Goal: Task Accomplishment & Management: Manage account settings

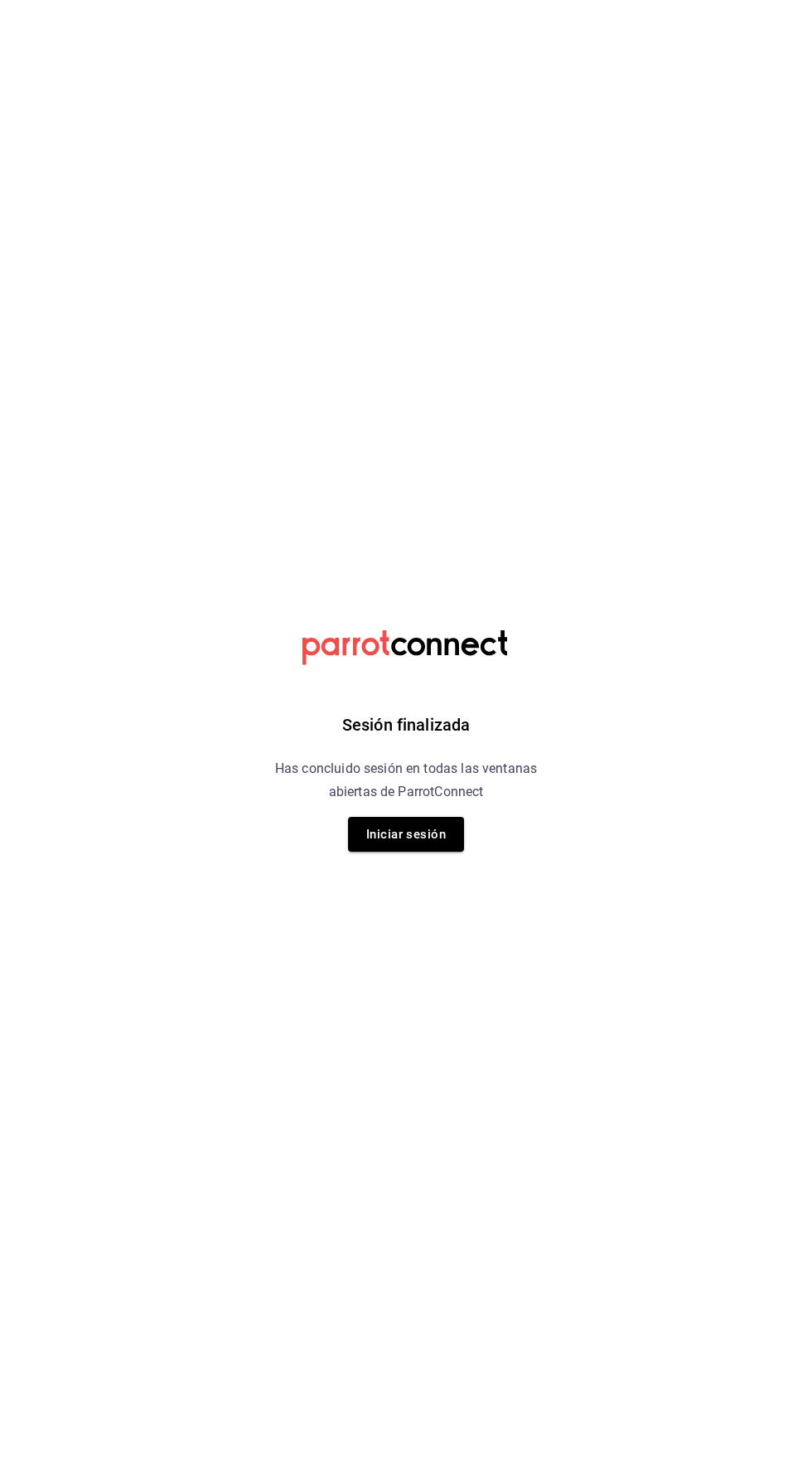
click at [637, 0] on html "Sesión finalizada Has concluido sesión en todas las ventanas abiertas de Parrot…" at bounding box center [406, 0] width 812 height 0
click at [406, 834] on button "Iniciar sesión" at bounding box center [406, 834] width 116 height 35
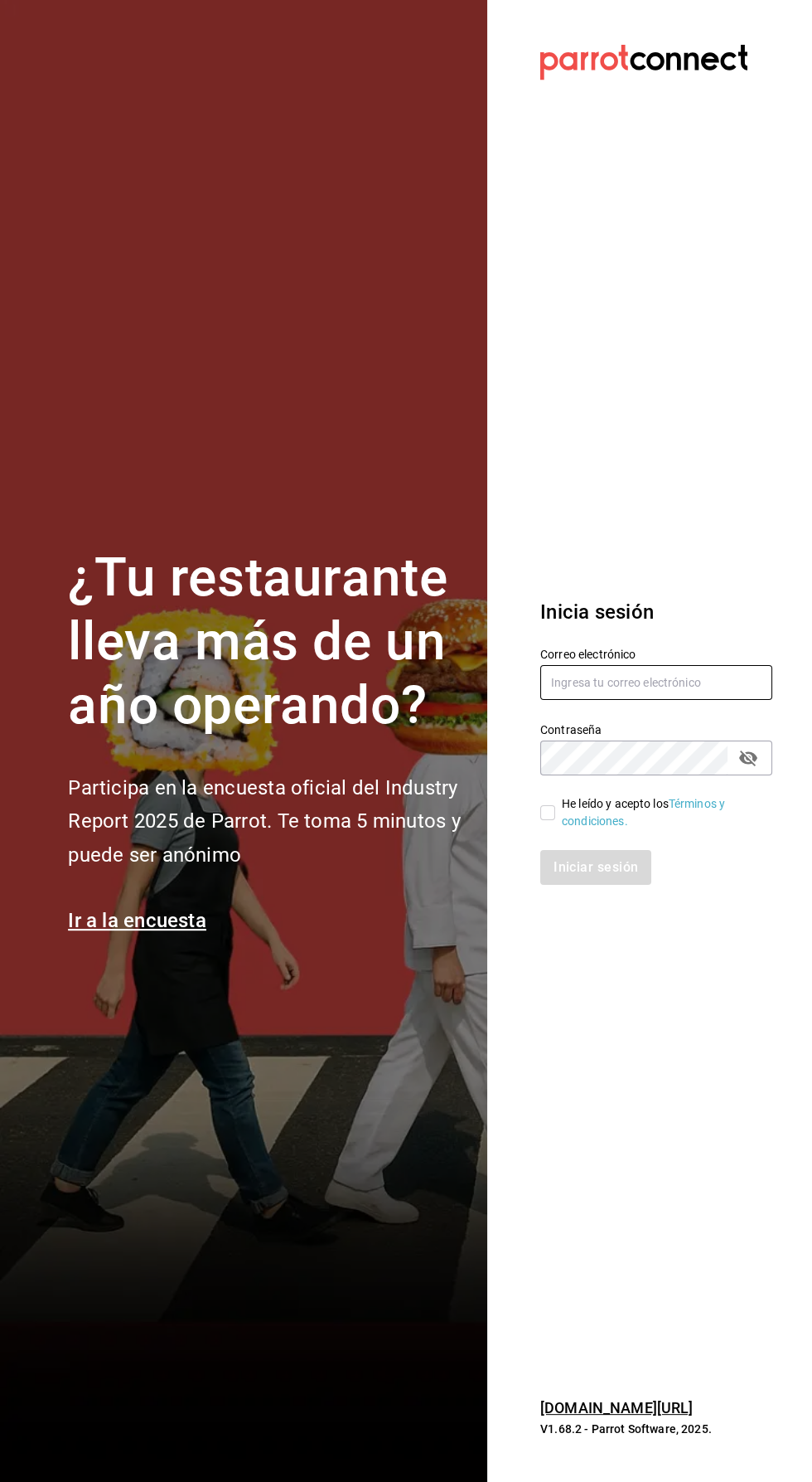
click at [652, 700] on input "text" at bounding box center [657, 682] width 232 height 35
type input "erickraa@gmail.com"
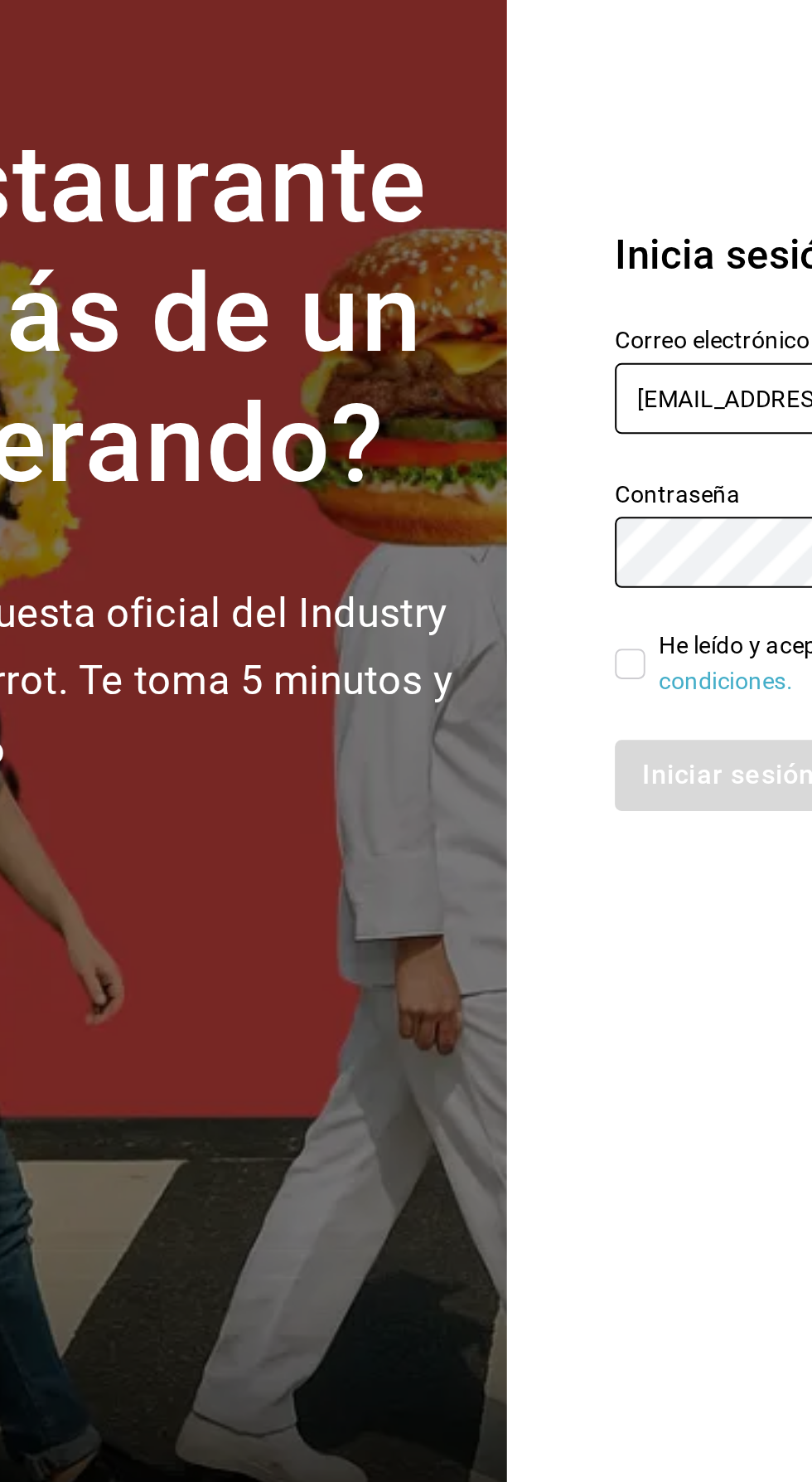
scroll to position [5, 0]
click at [548, 820] on input "He leído y acepto los Términos y condiciones." at bounding box center [548, 813] width 15 height 15
checkbox input "true"
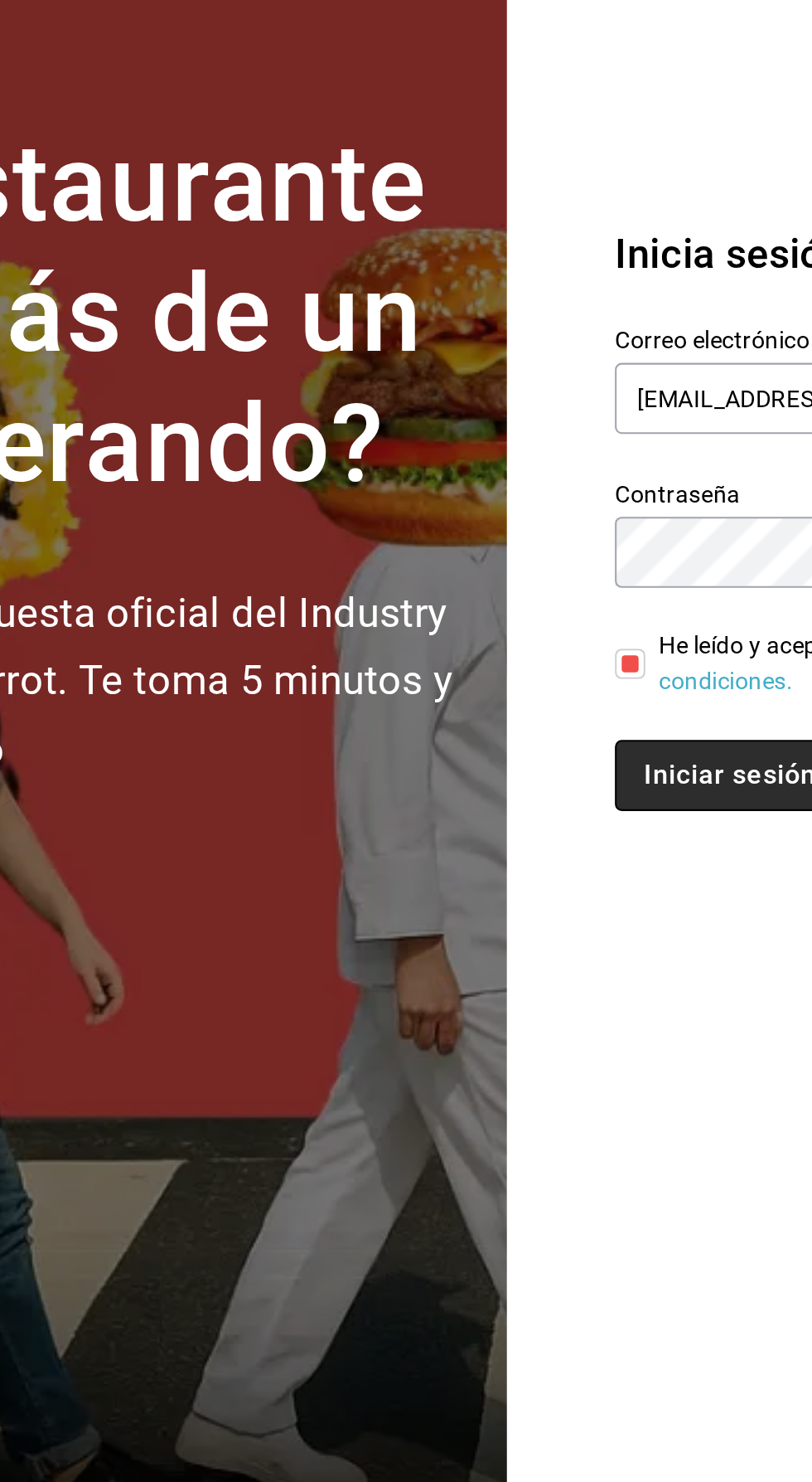
click at [591, 884] on button "Iniciar sesión" at bounding box center [596, 867] width 113 height 35
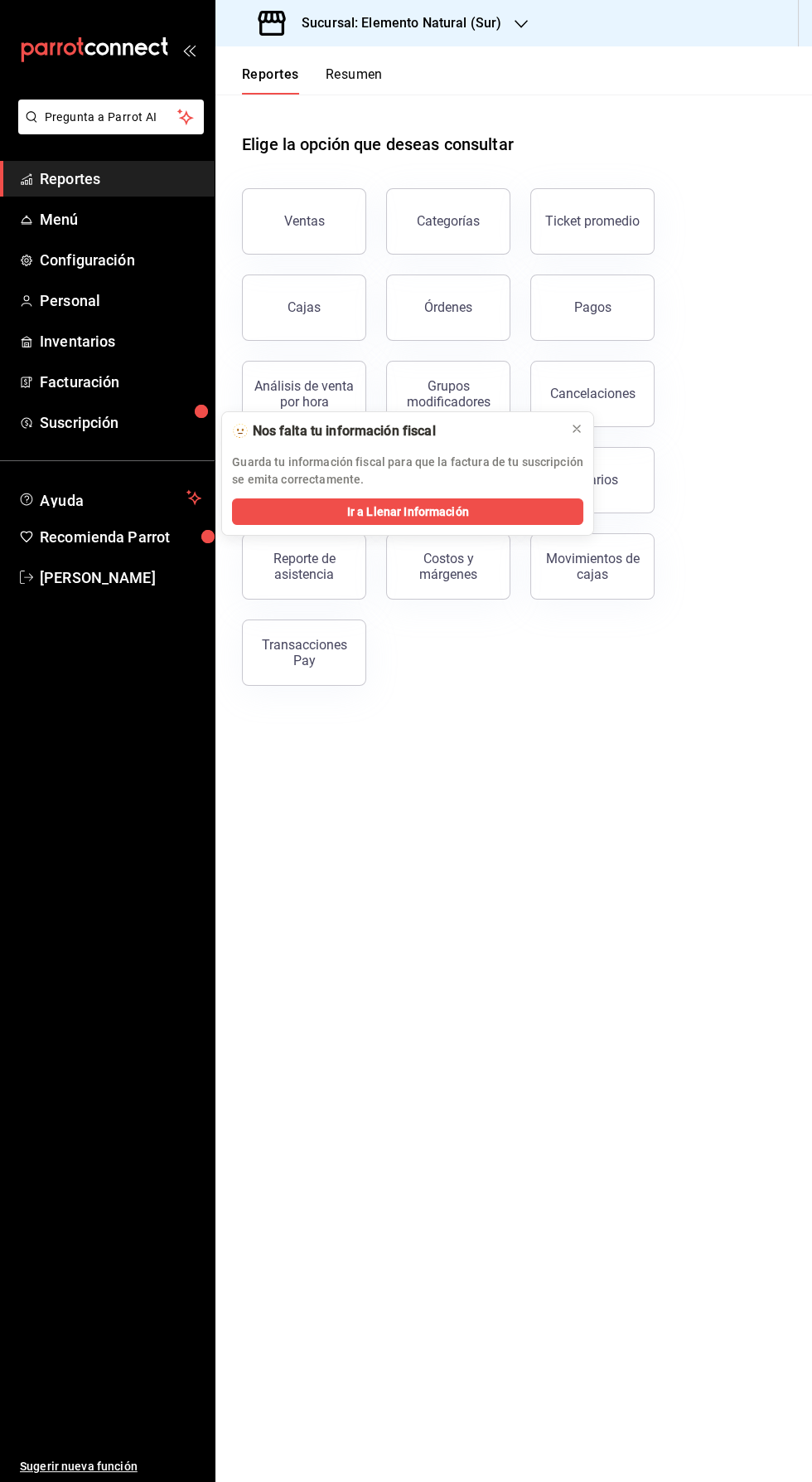
click at [517, 24] on icon "button" at bounding box center [522, 24] width 14 height 8
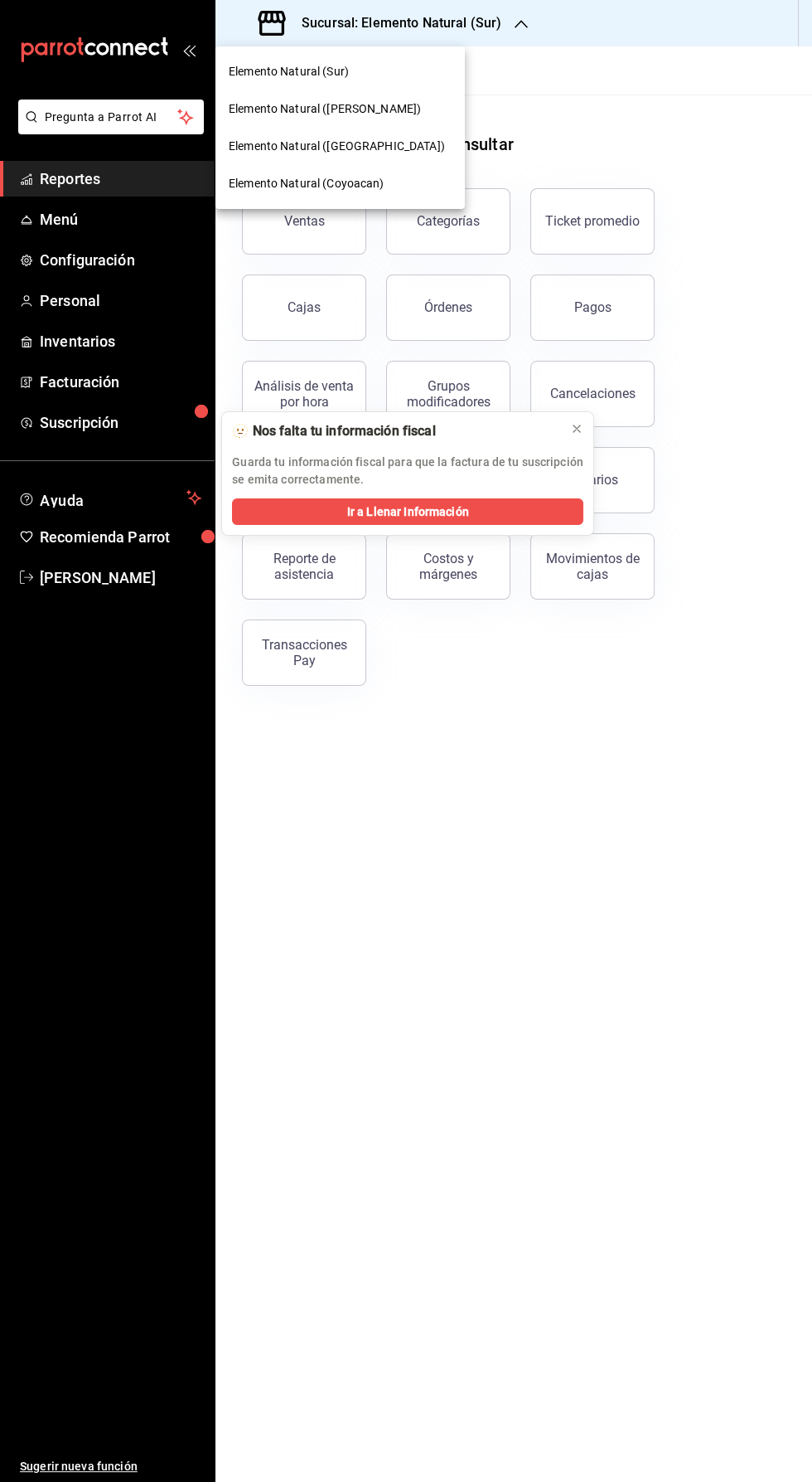
click at [395, 184] on div "Elemento Natural (Coyoacan)" at bounding box center [340, 183] width 223 height 18
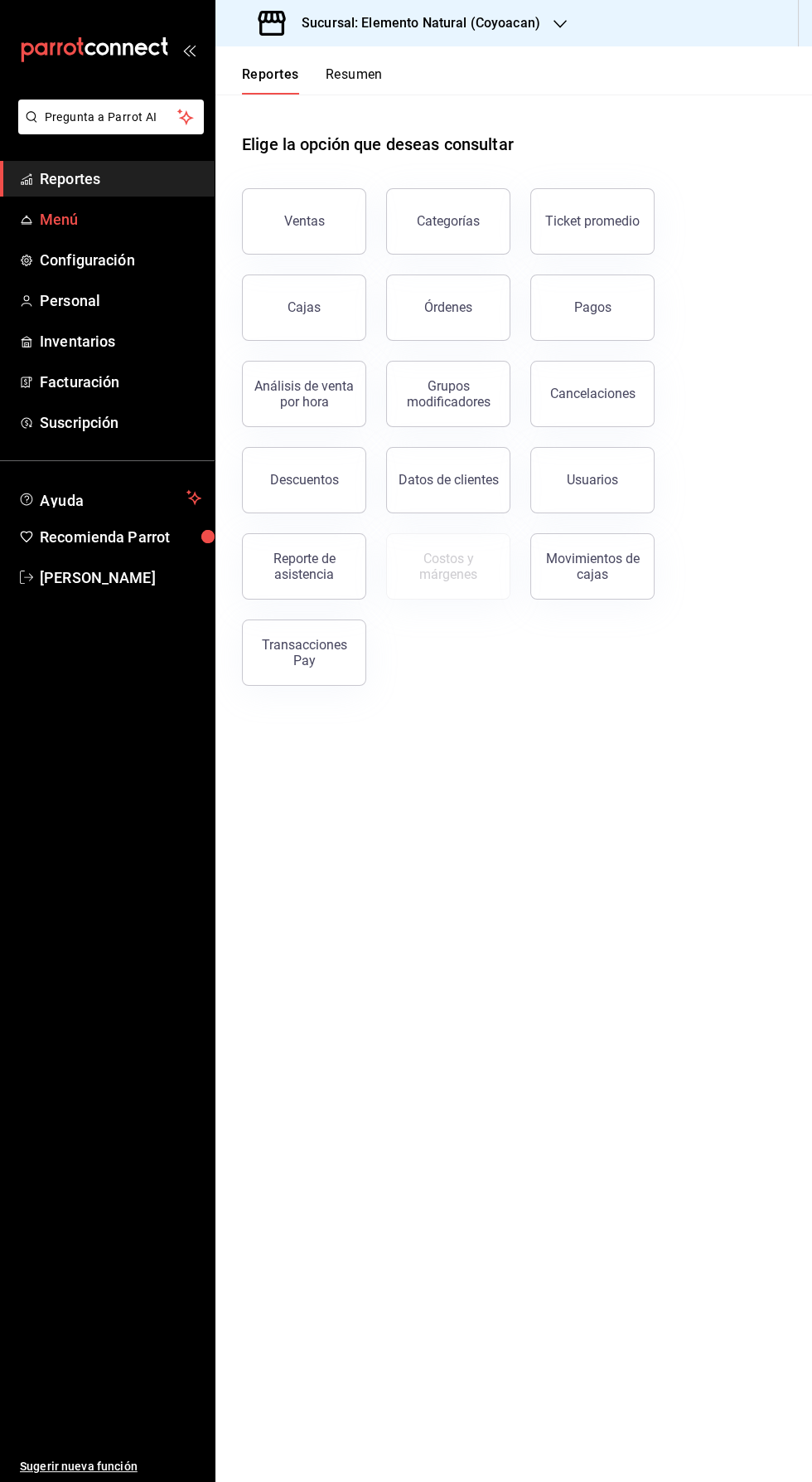
click at [116, 227] on span "Menú" at bounding box center [120, 219] width 162 height 22
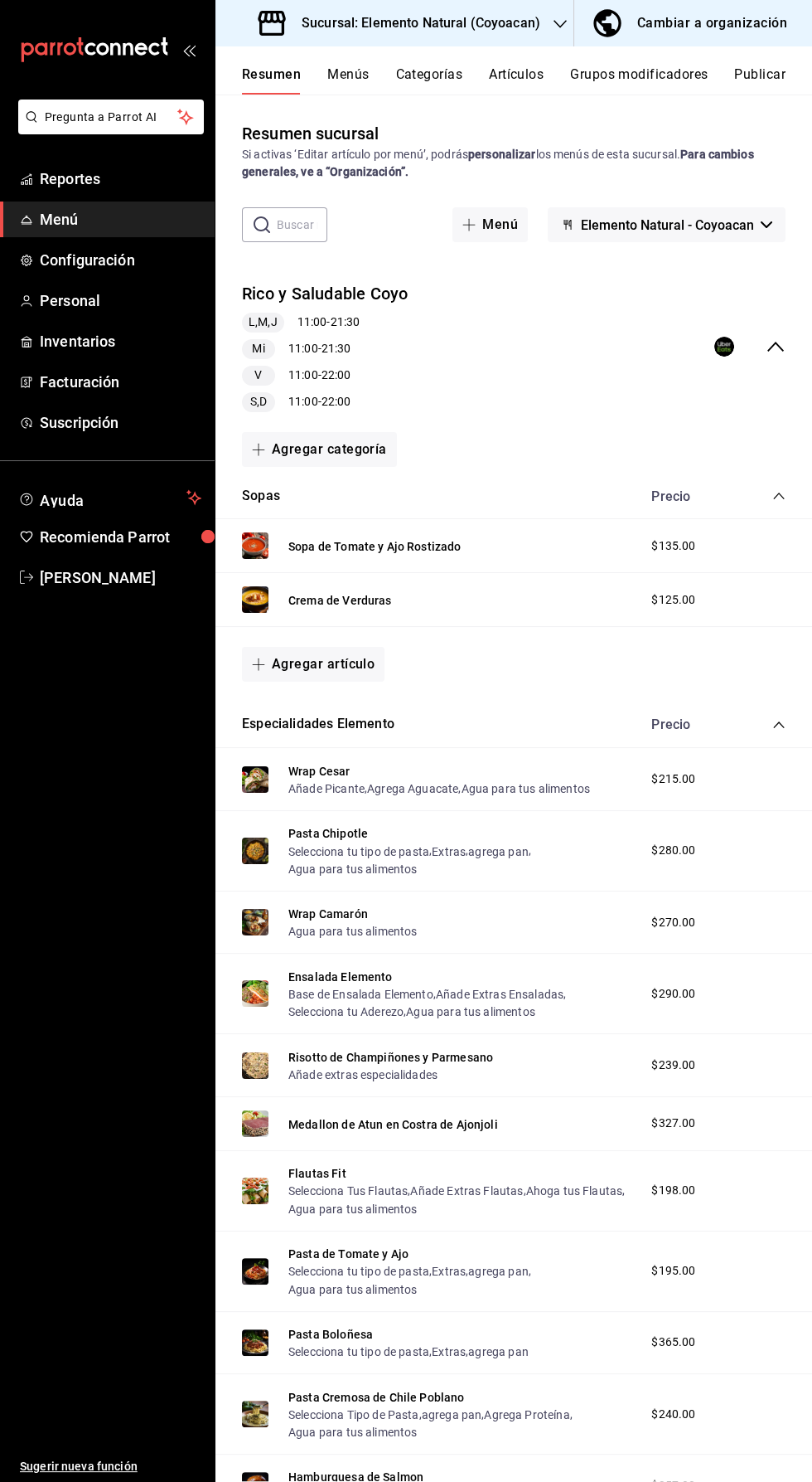
click at [779, 355] on icon "collapse-menu-row" at bounding box center [776, 346] width 20 height 20
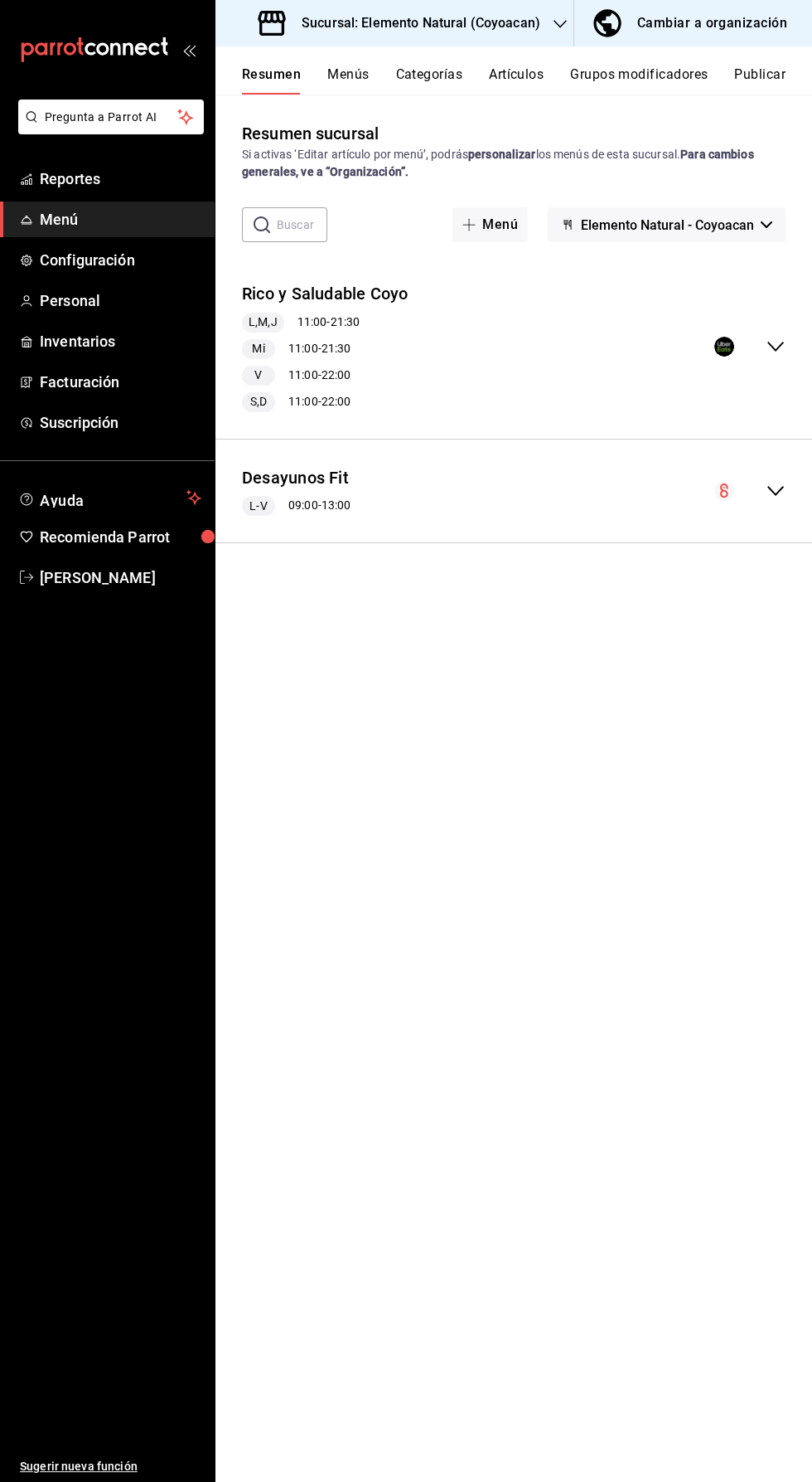
click at [729, 229] on span "Elemento Natural - Coyoacan" at bounding box center [668, 225] width 173 height 16
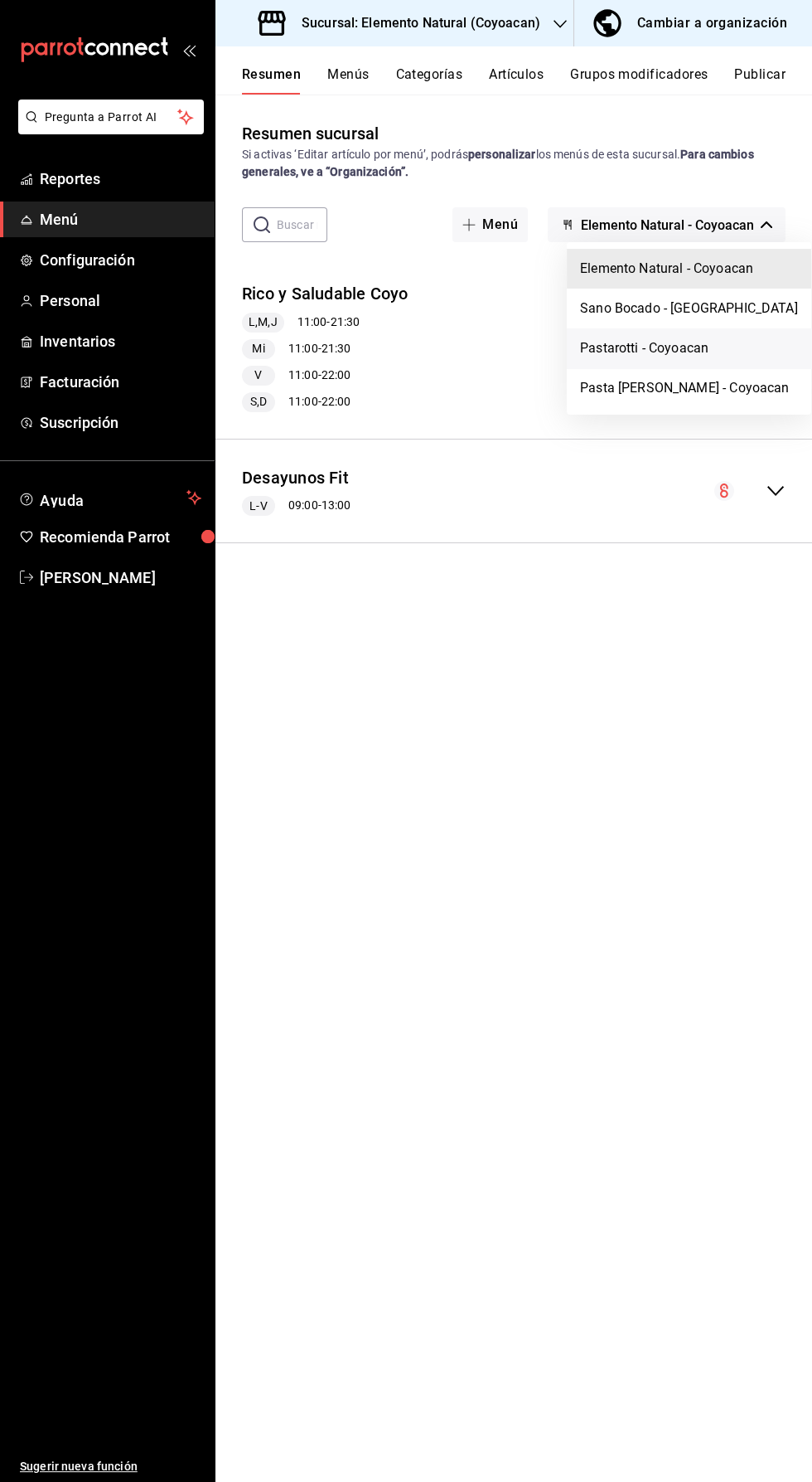
click at [682, 347] on li "Pastarotti - Coyoacan" at bounding box center [689, 348] width 244 height 40
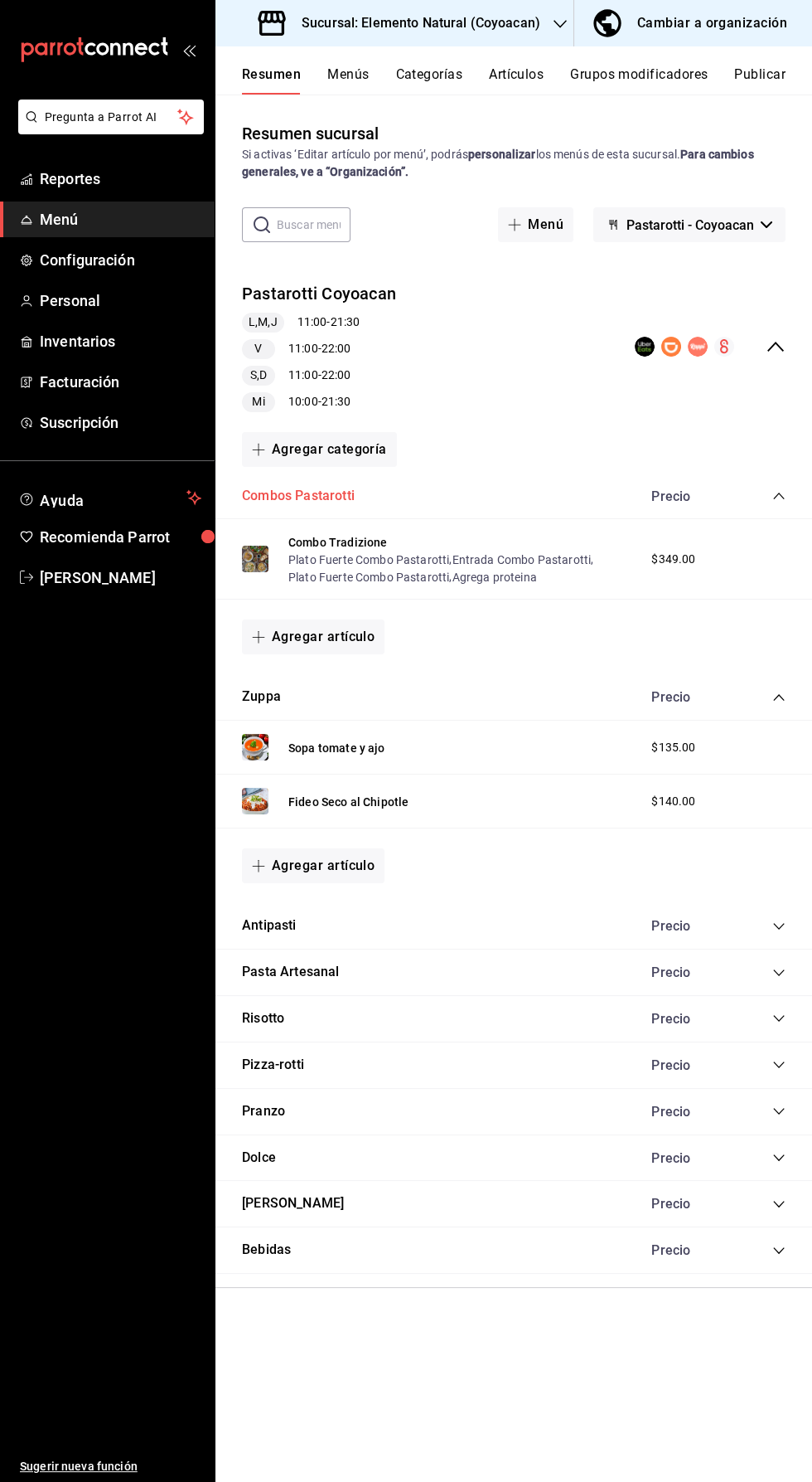
click at [334, 497] on button "Combos Pastarotti" at bounding box center [298, 497] width 113 height 19
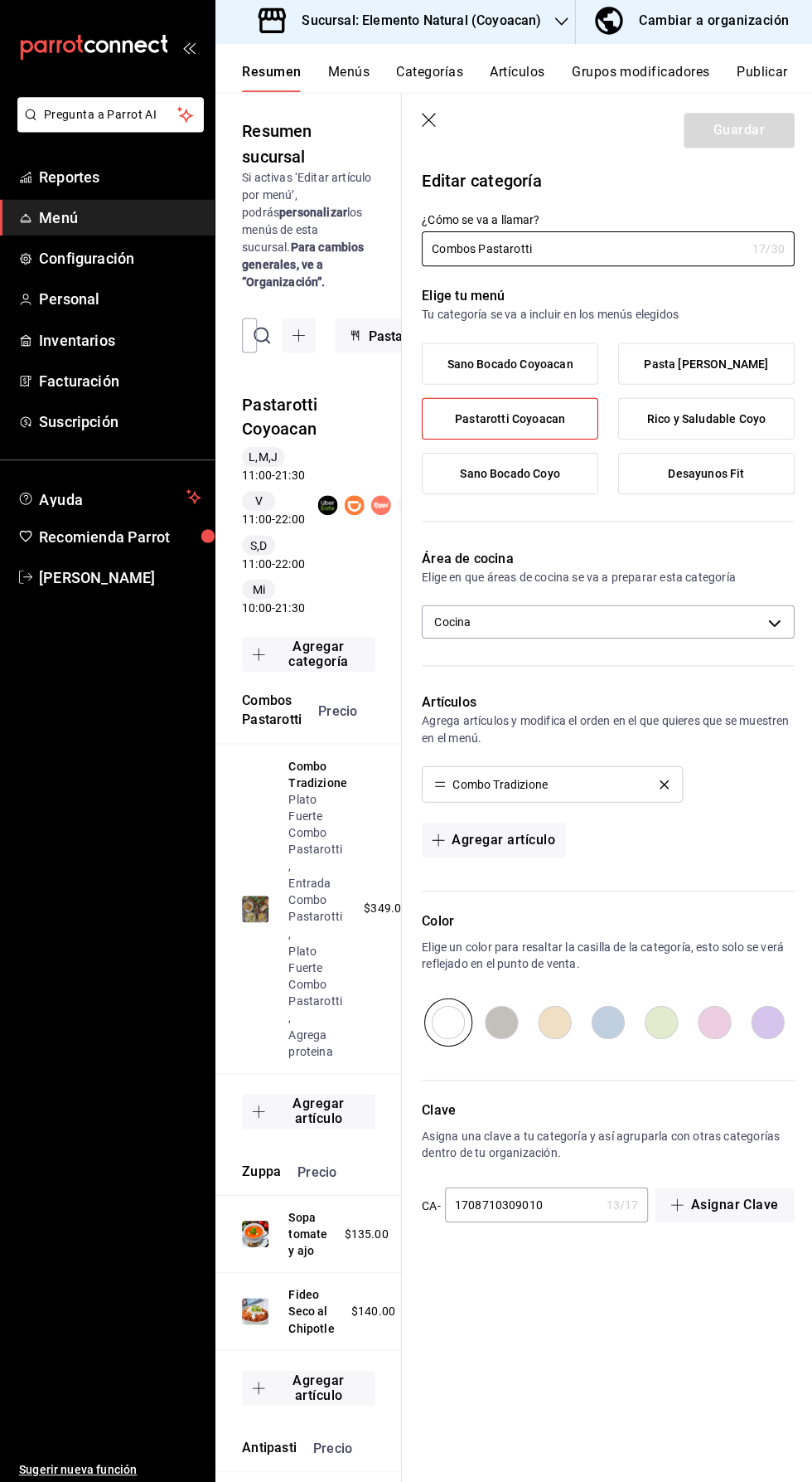
click at [428, 123] on icon "button" at bounding box center [428, 122] width 14 height 14
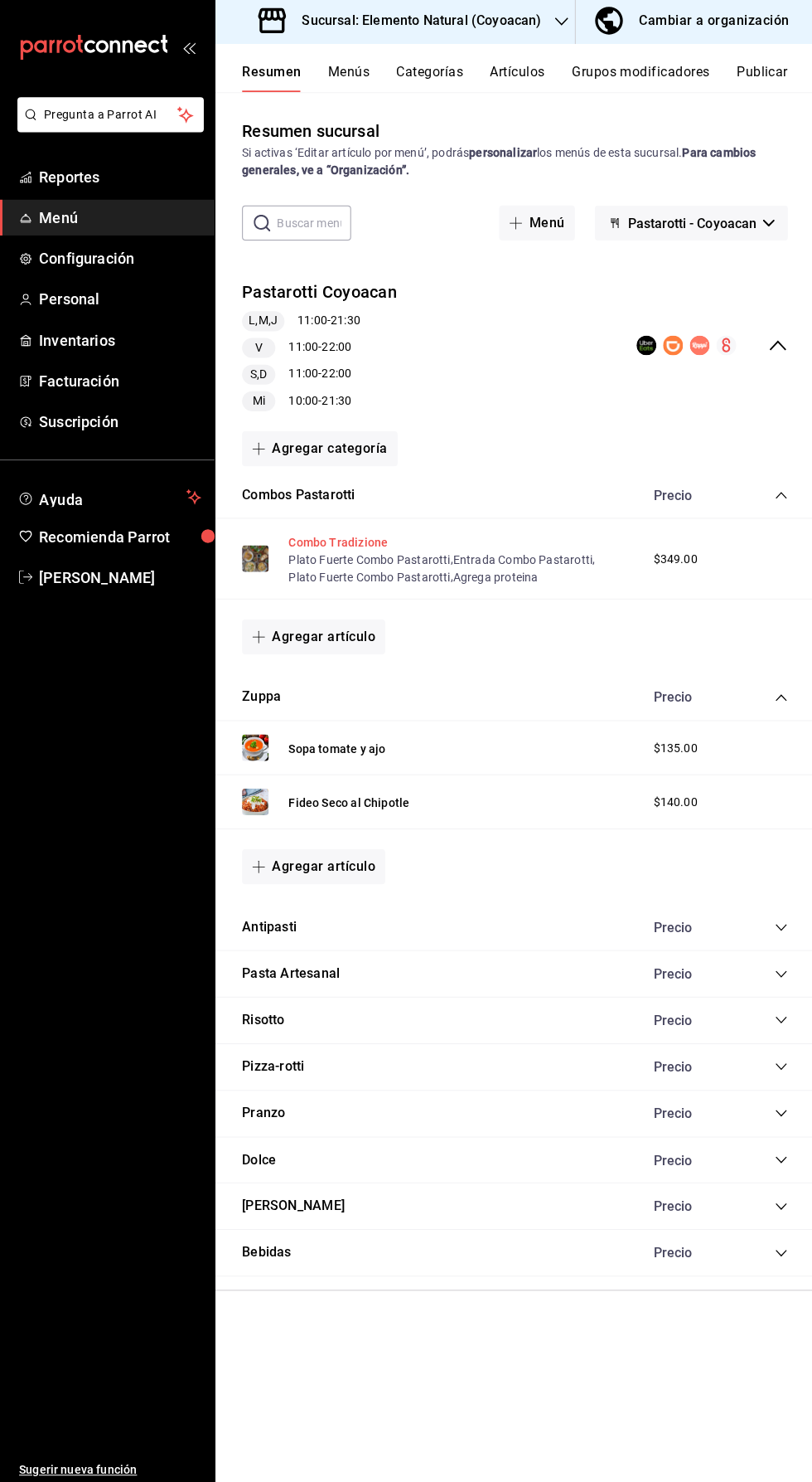
click at [360, 536] on button "Combo Tradizione" at bounding box center [338, 542] width 98 height 17
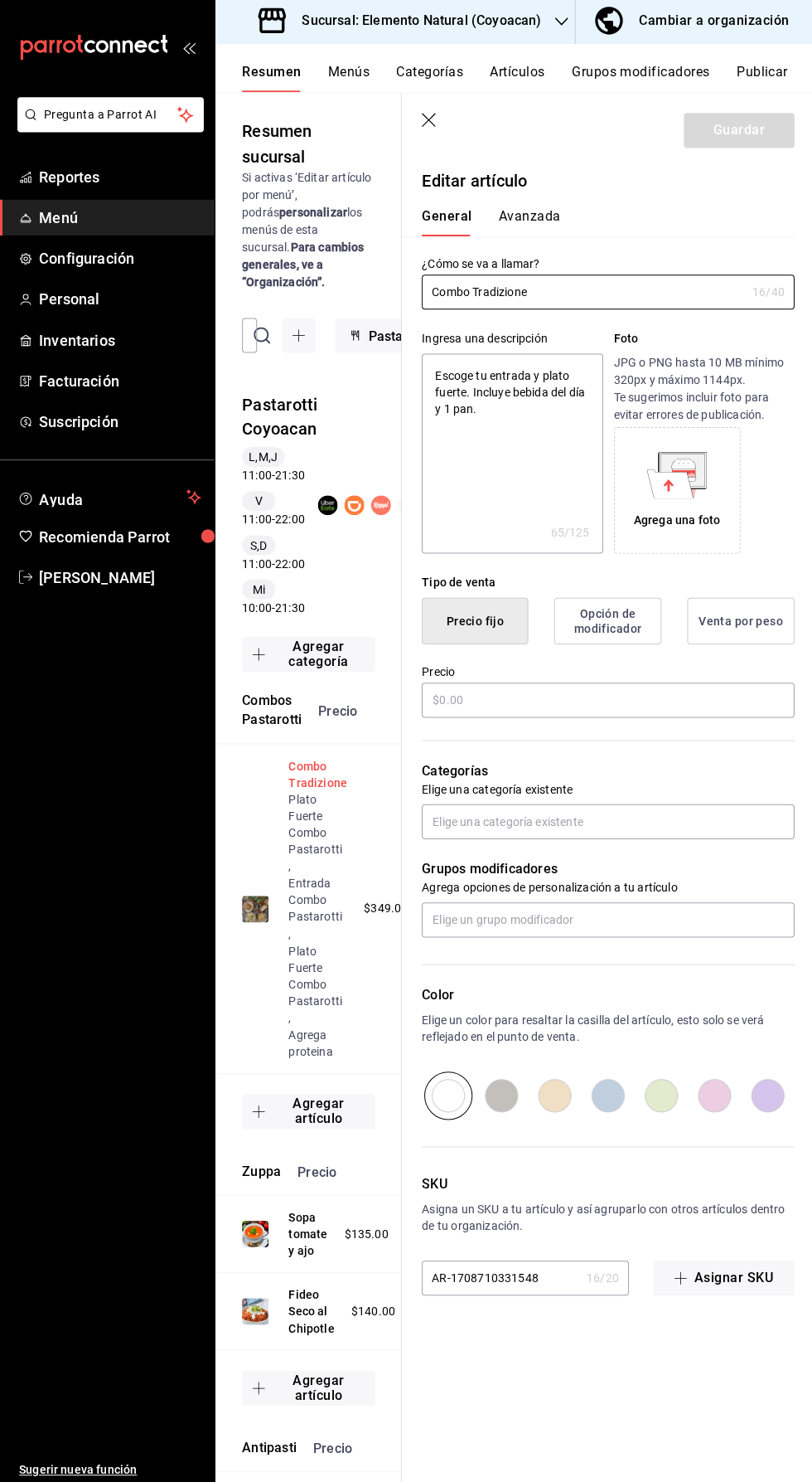
type textarea "x"
type input "$349.00"
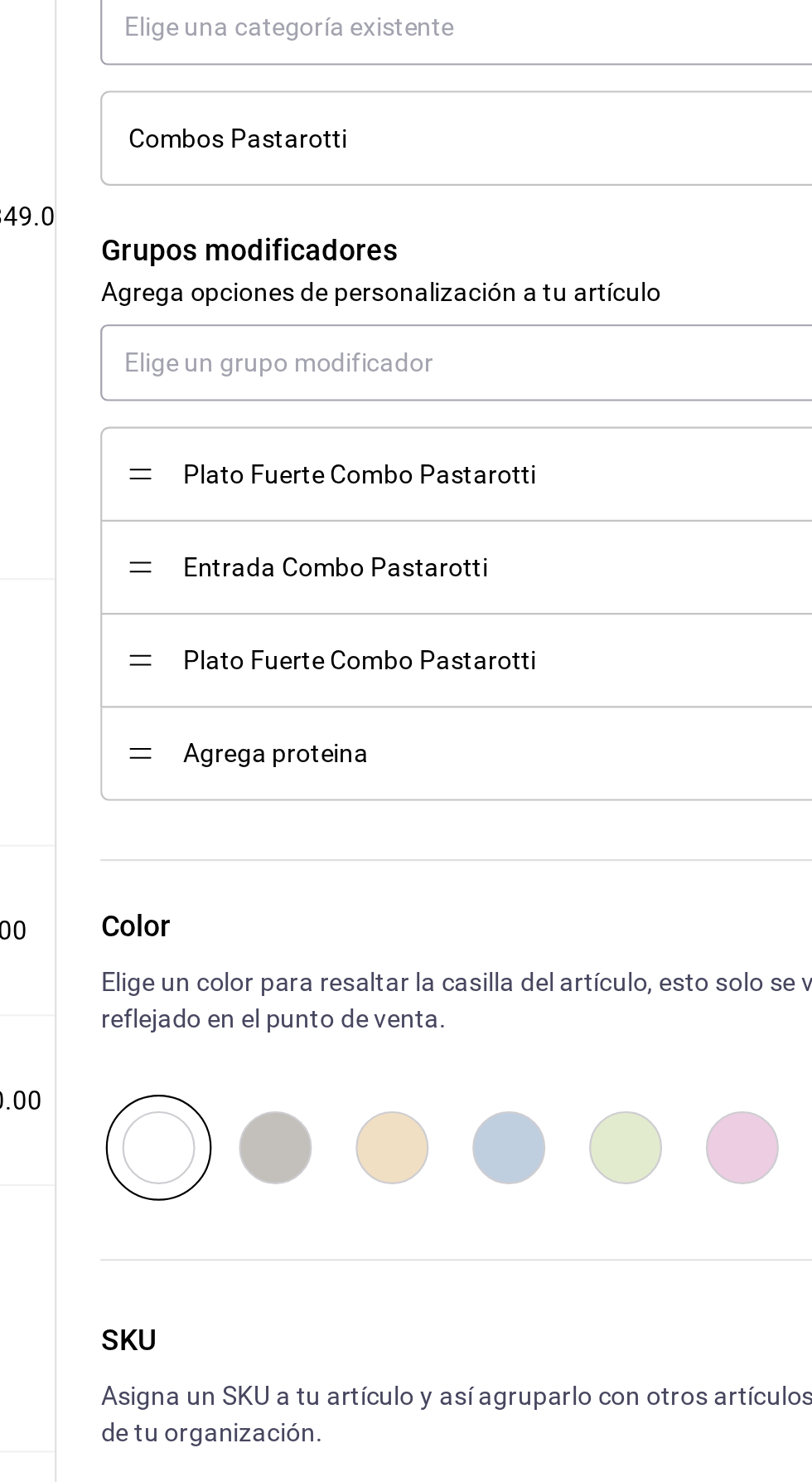
scroll to position [118, 0]
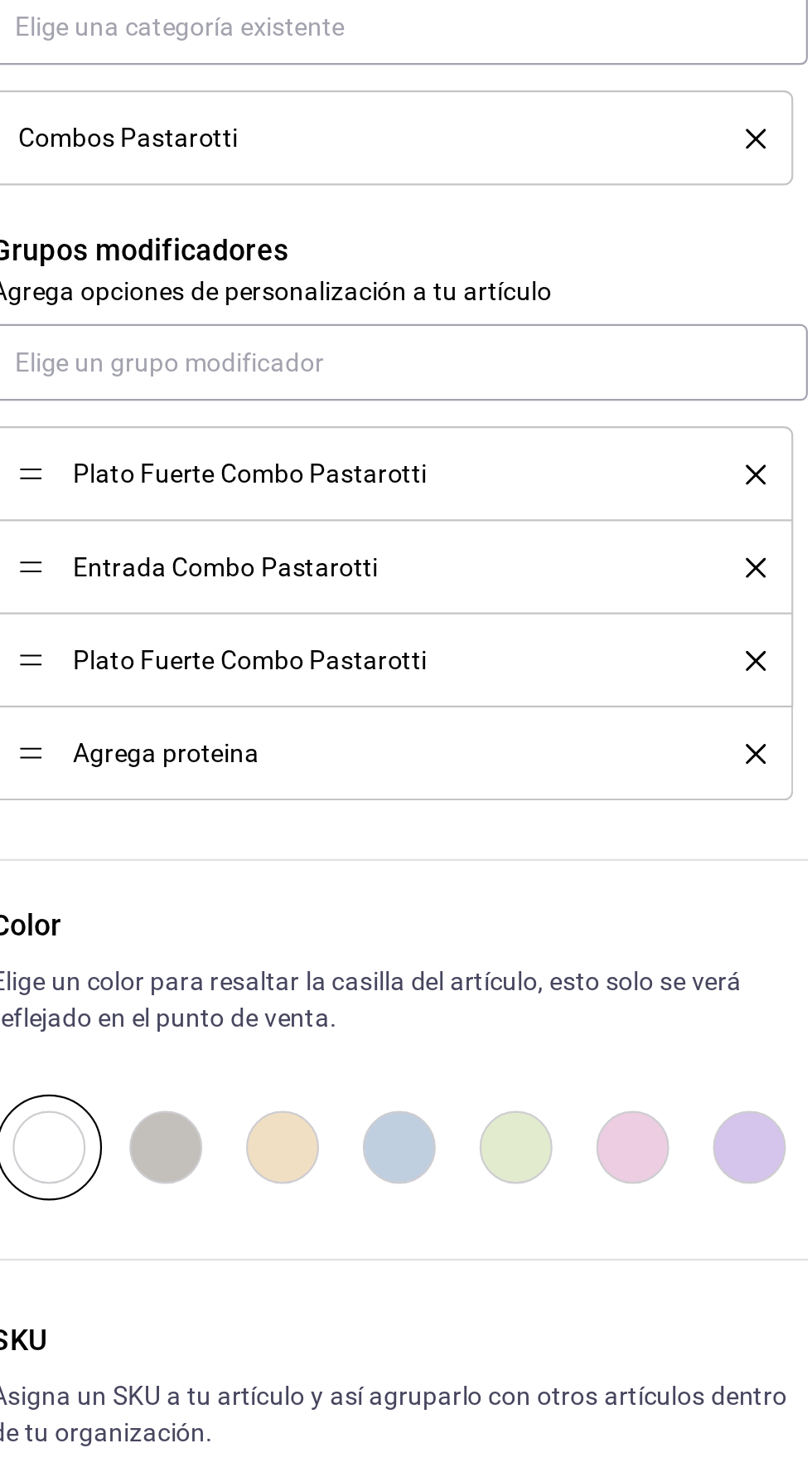
click at [772, 1104] on icon "delete" at bounding box center [769, 1109] width 9 height 9
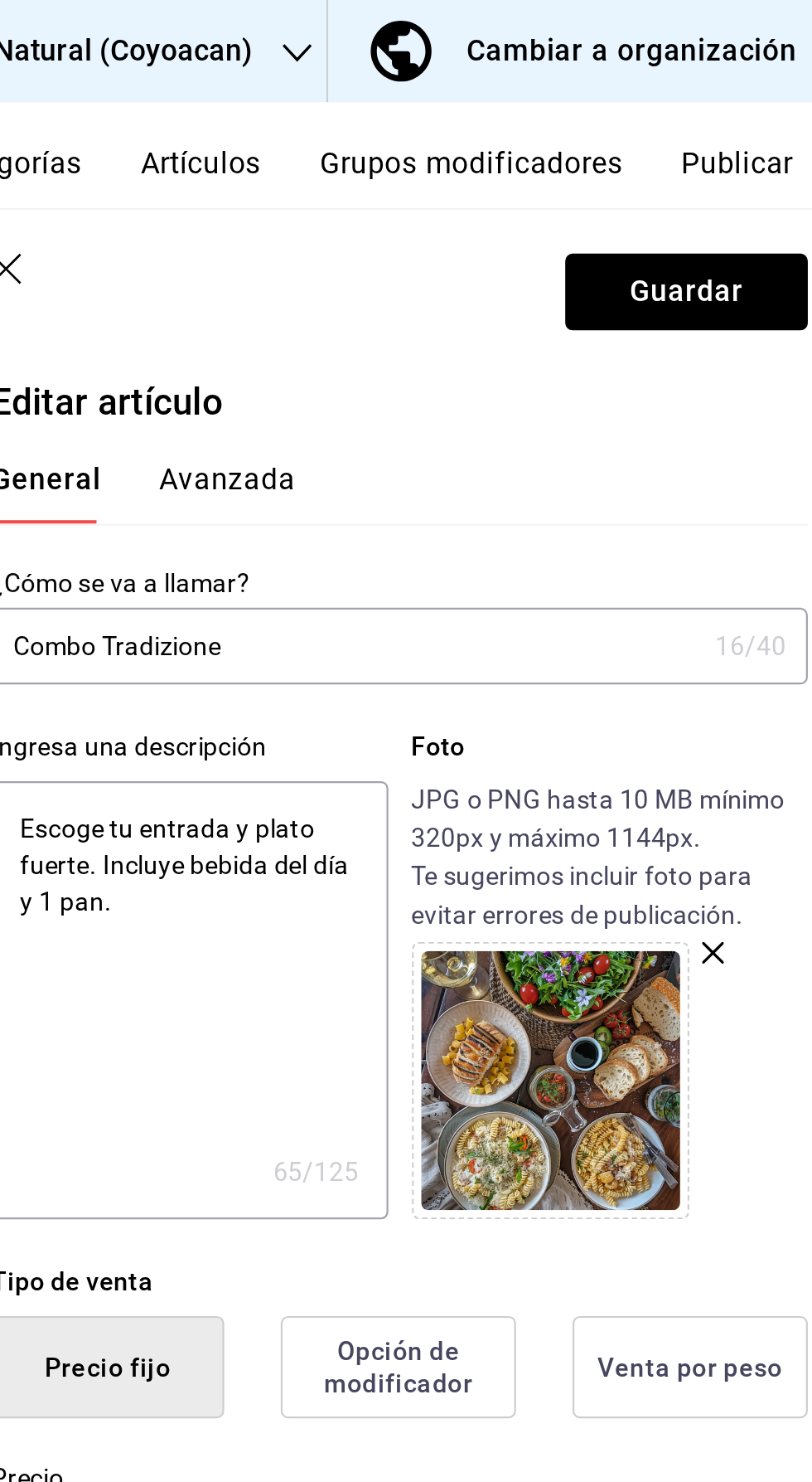
scroll to position [20, 0]
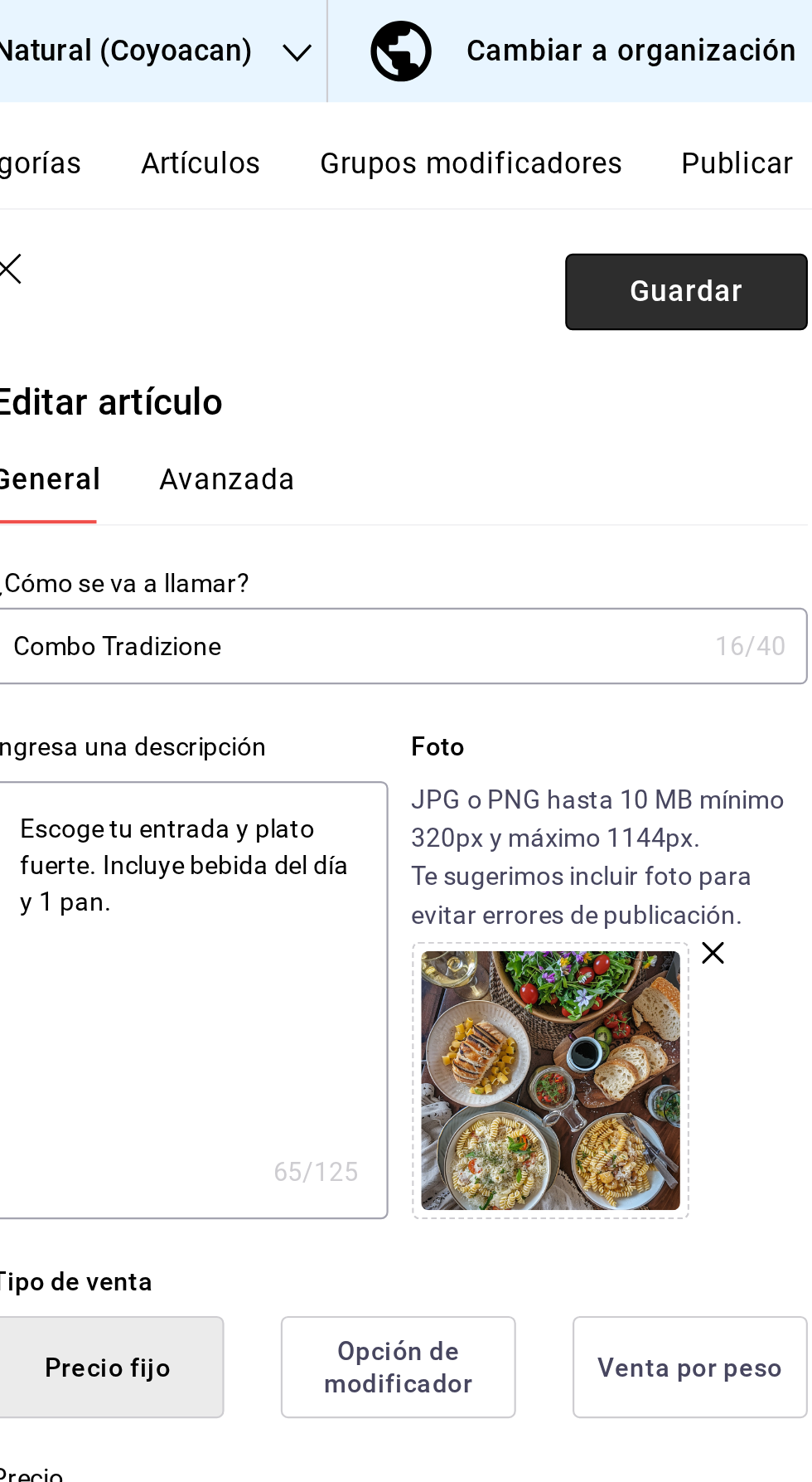
click at [740, 128] on button "Guardar" at bounding box center [737, 132] width 110 height 35
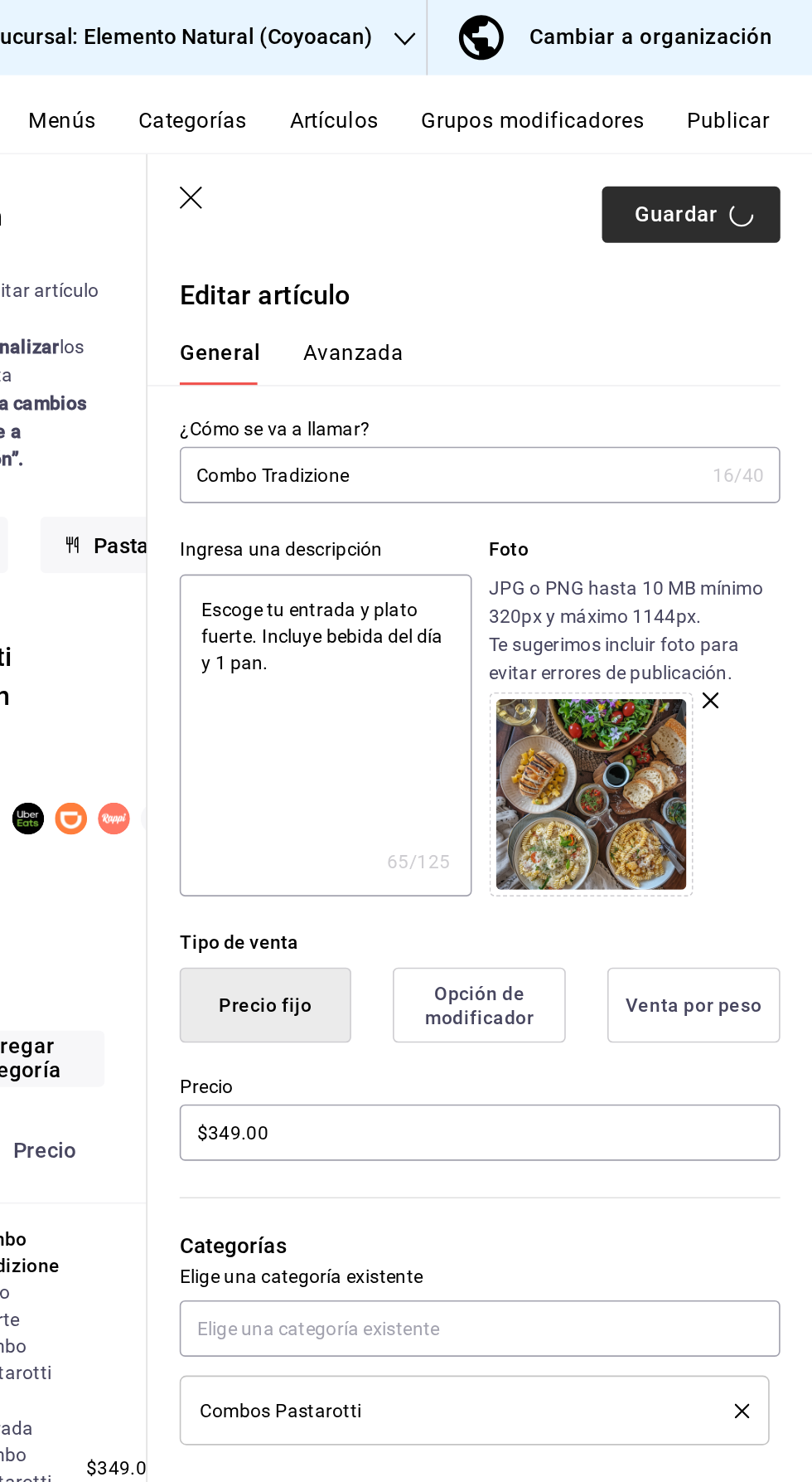
scroll to position [13, 0]
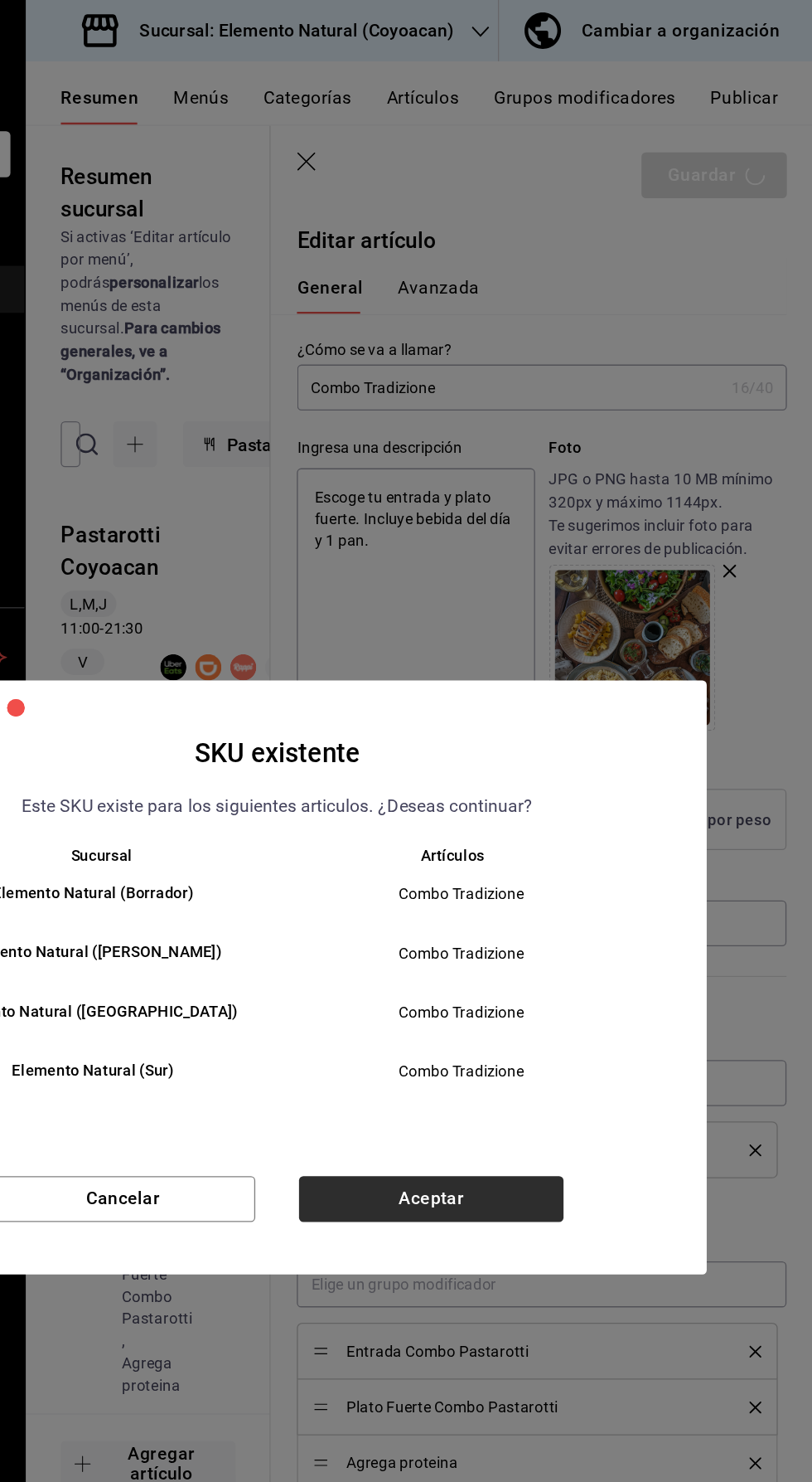
click at [489, 925] on button "Aceptar" at bounding box center [523, 908] width 200 height 35
type textarea "x"
type input "AR-1755556658478"
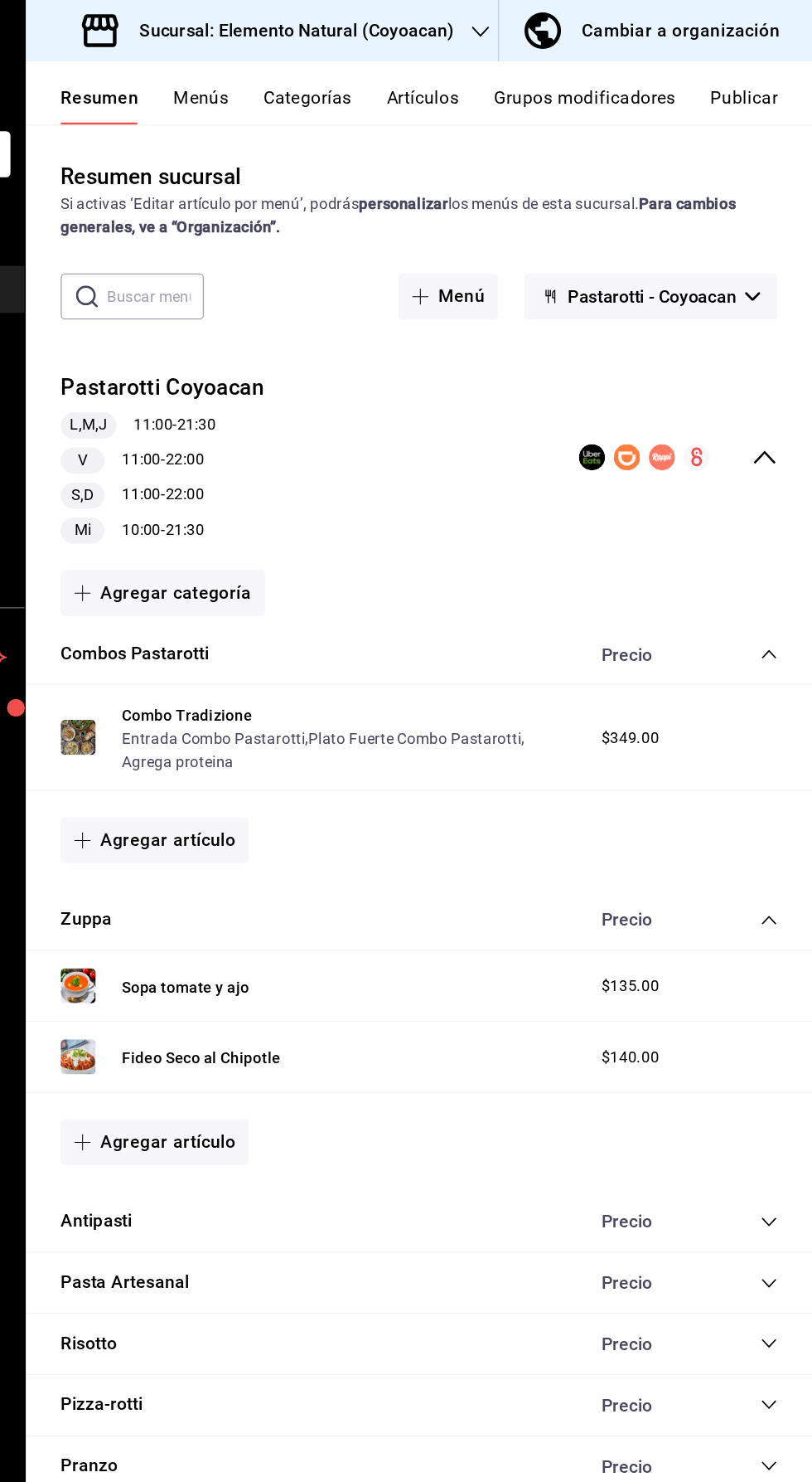
click at [776, 342] on icon "collapse-menu-row" at bounding box center [776, 346] width 20 height 20
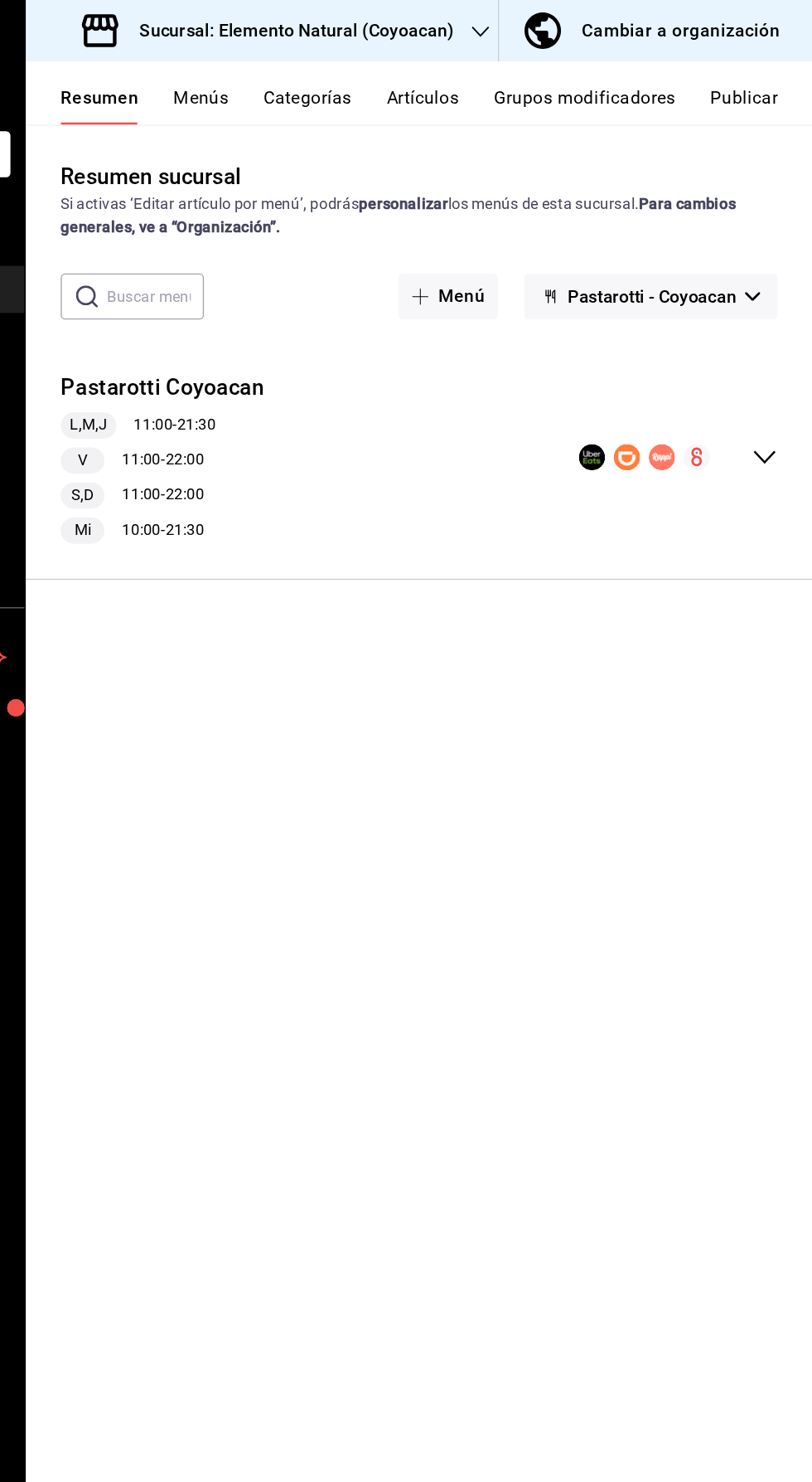
click at [776, 344] on div "Pastarotti Coyoacan L,M,J 11:00 - 21:30 V 11:00 - 22:00 S,D 11:00 - 22:00 Mi 10…" at bounding box center [513, 347] width 596 height 157
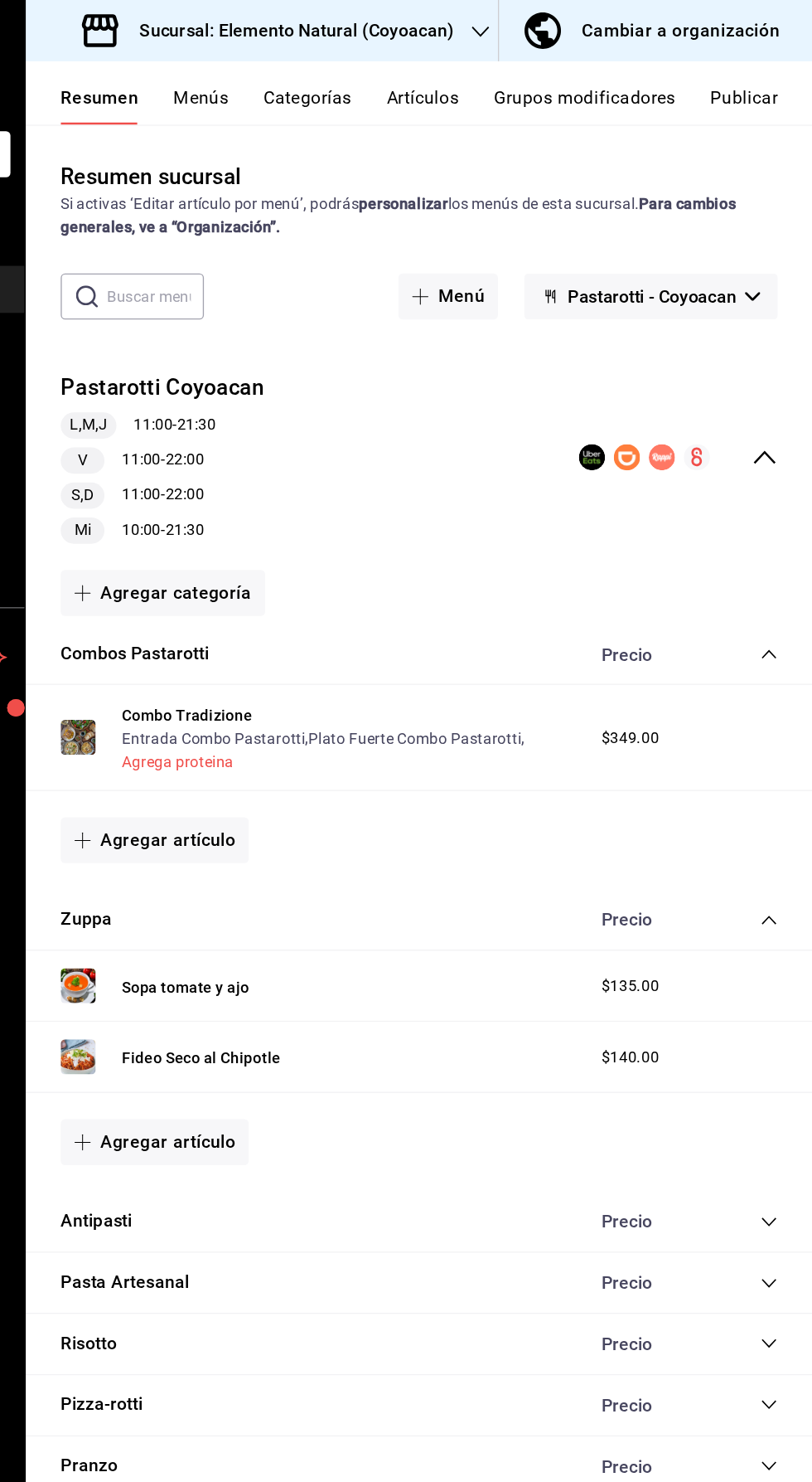
click at [369, 573] on button "Agrega proteina" at bounding box center [331, 577] width 85 height 17
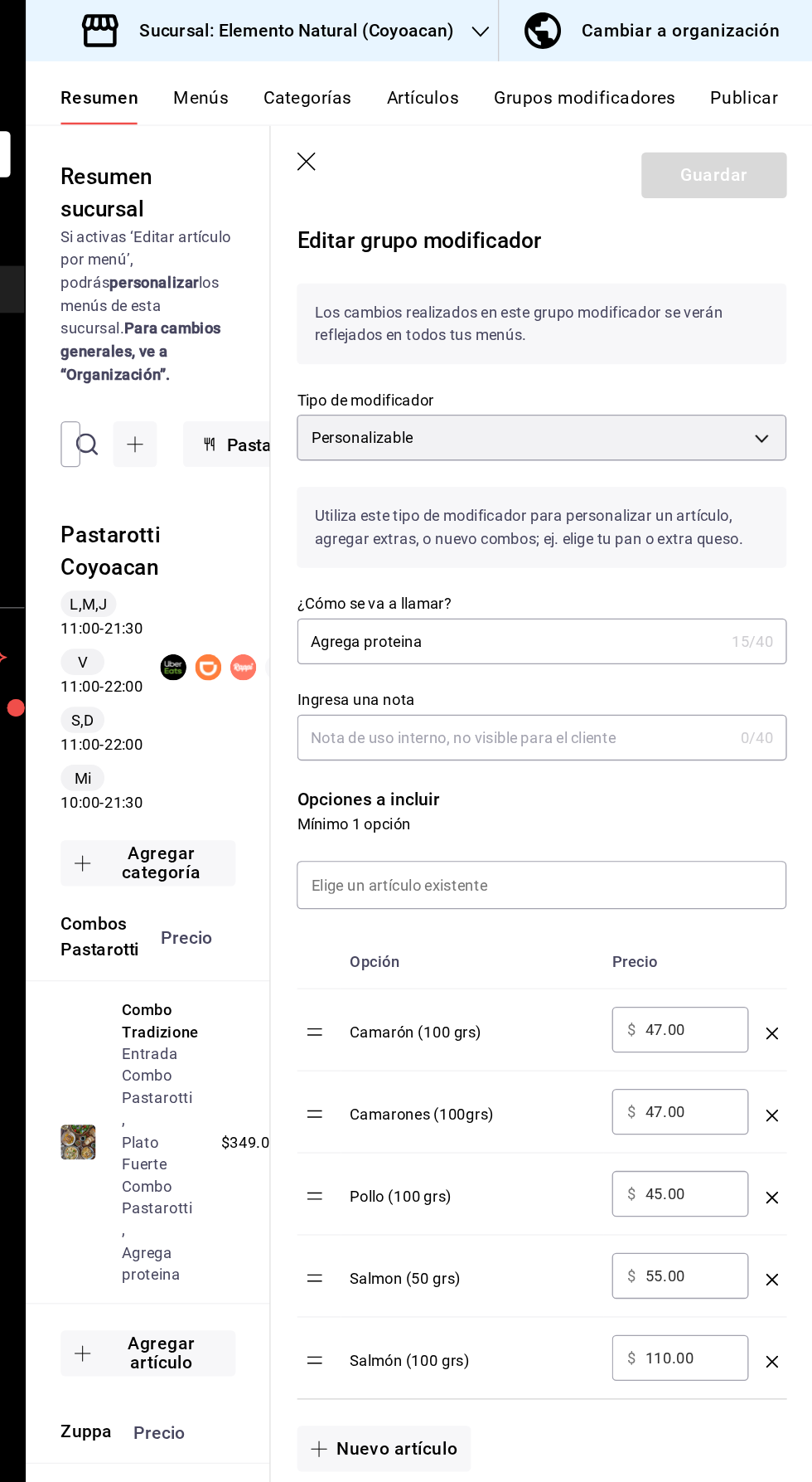
click at [429, 128] on icon "button" at bounding box center [429, 124] width 17 height 17
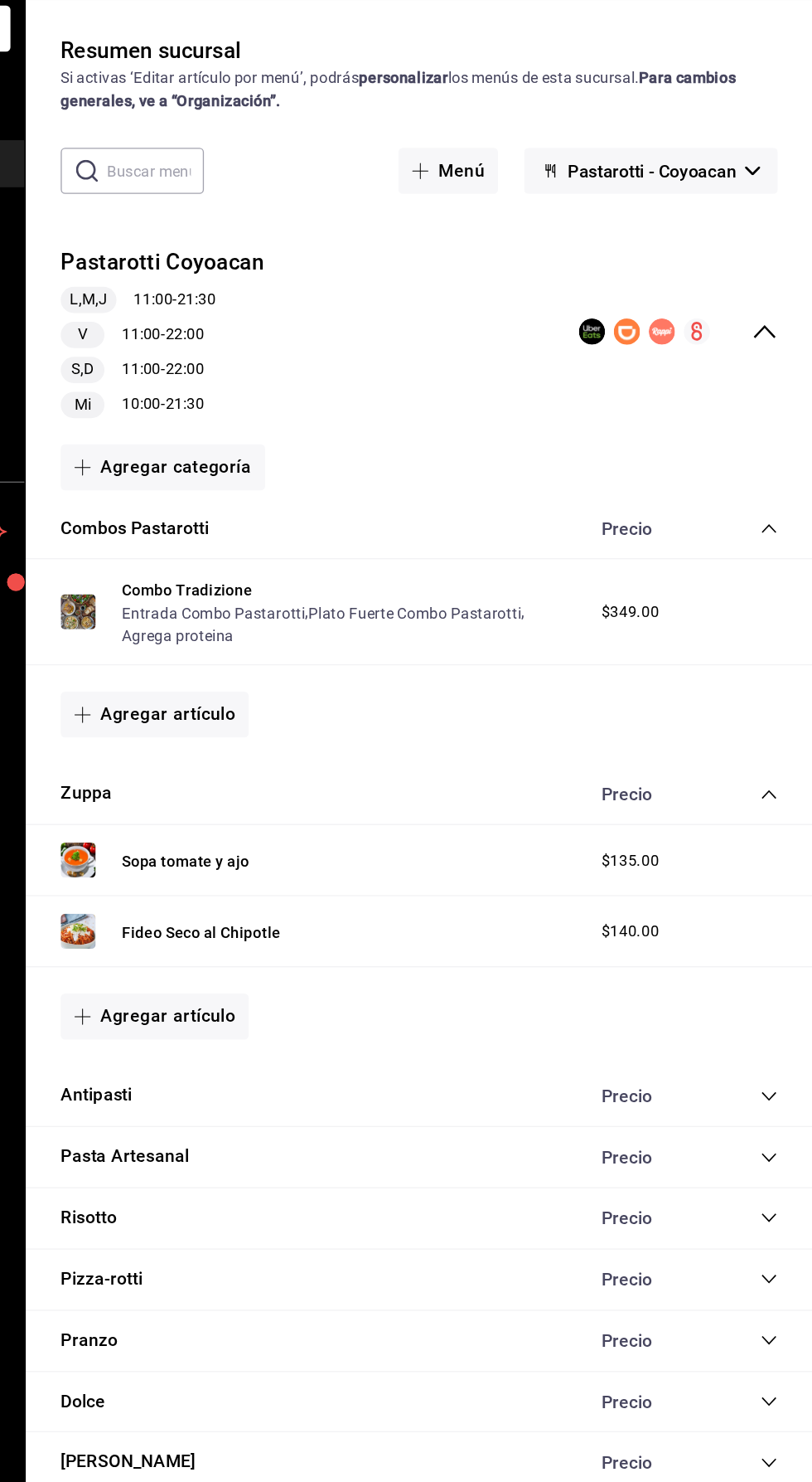
click at [776, 339] on icon "collapse-menu-row" at bounding box center [776, 346] width 20 height 20
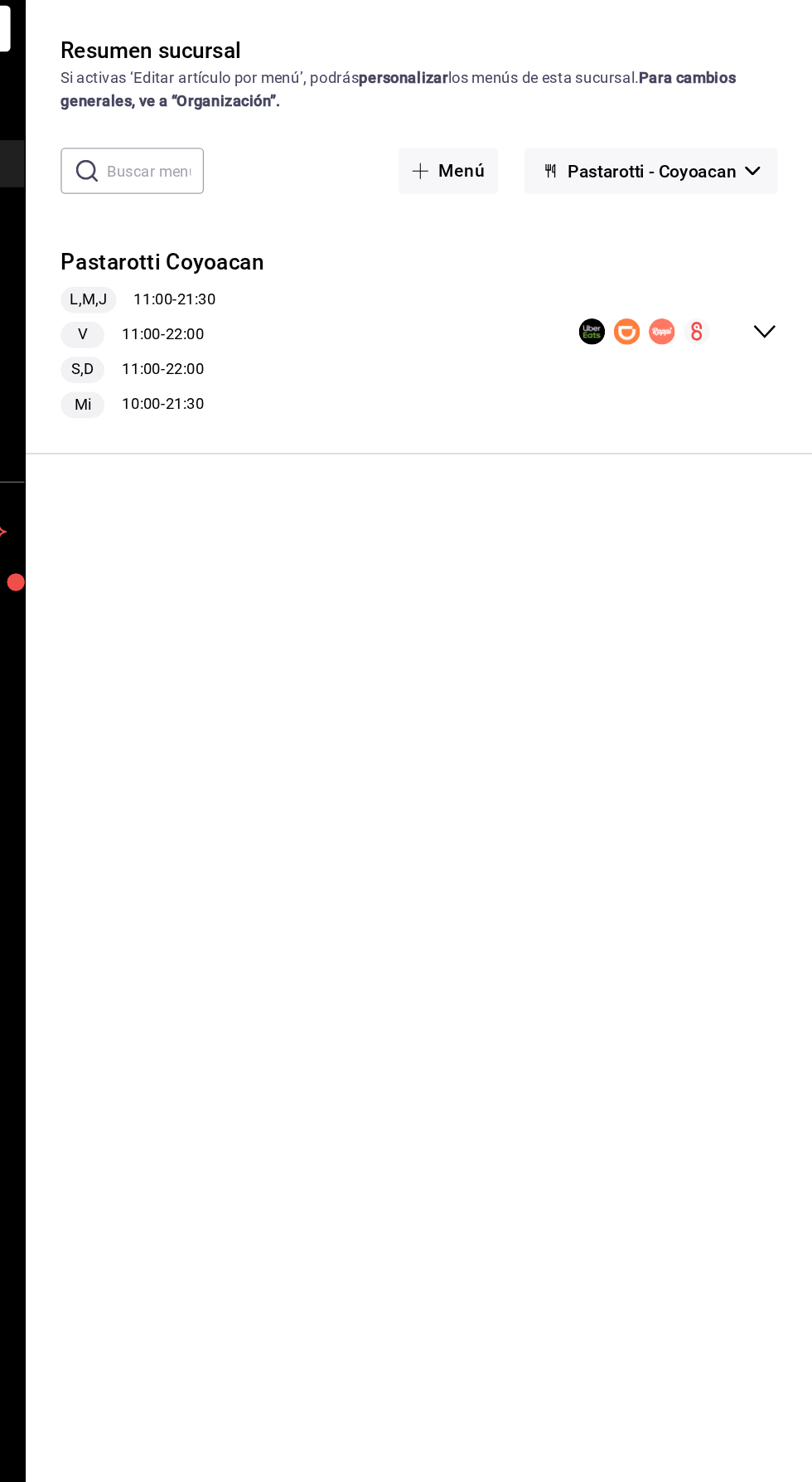
click at [736, 217] on span "Pastarotti - Coyoacan" at bounding box center [691, 225] width 127 height 16
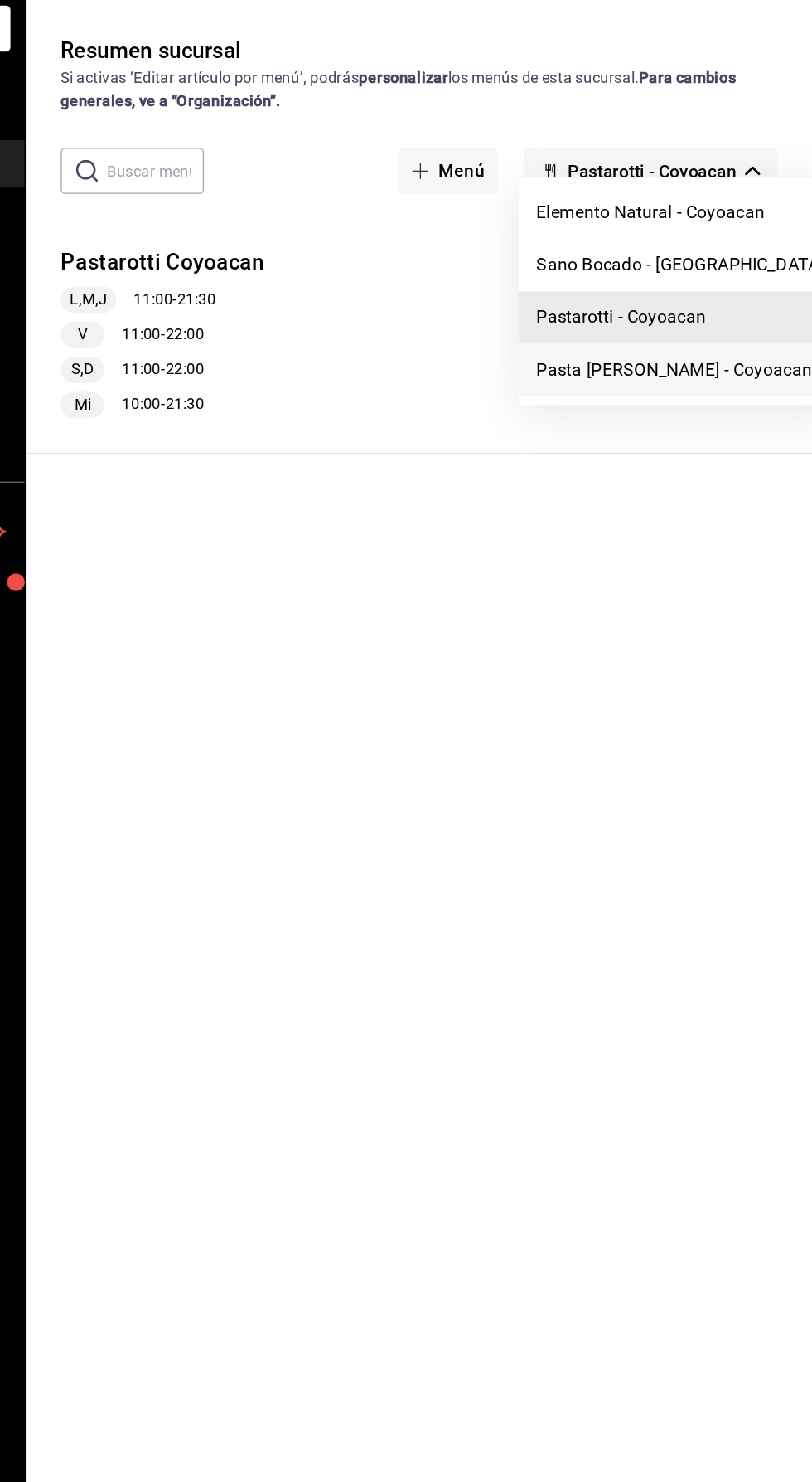
click at [701, 386] on li "Pasta [PERSON_NAME] - Coyoacan" at bounding box center [712, 375] width 244 height 40
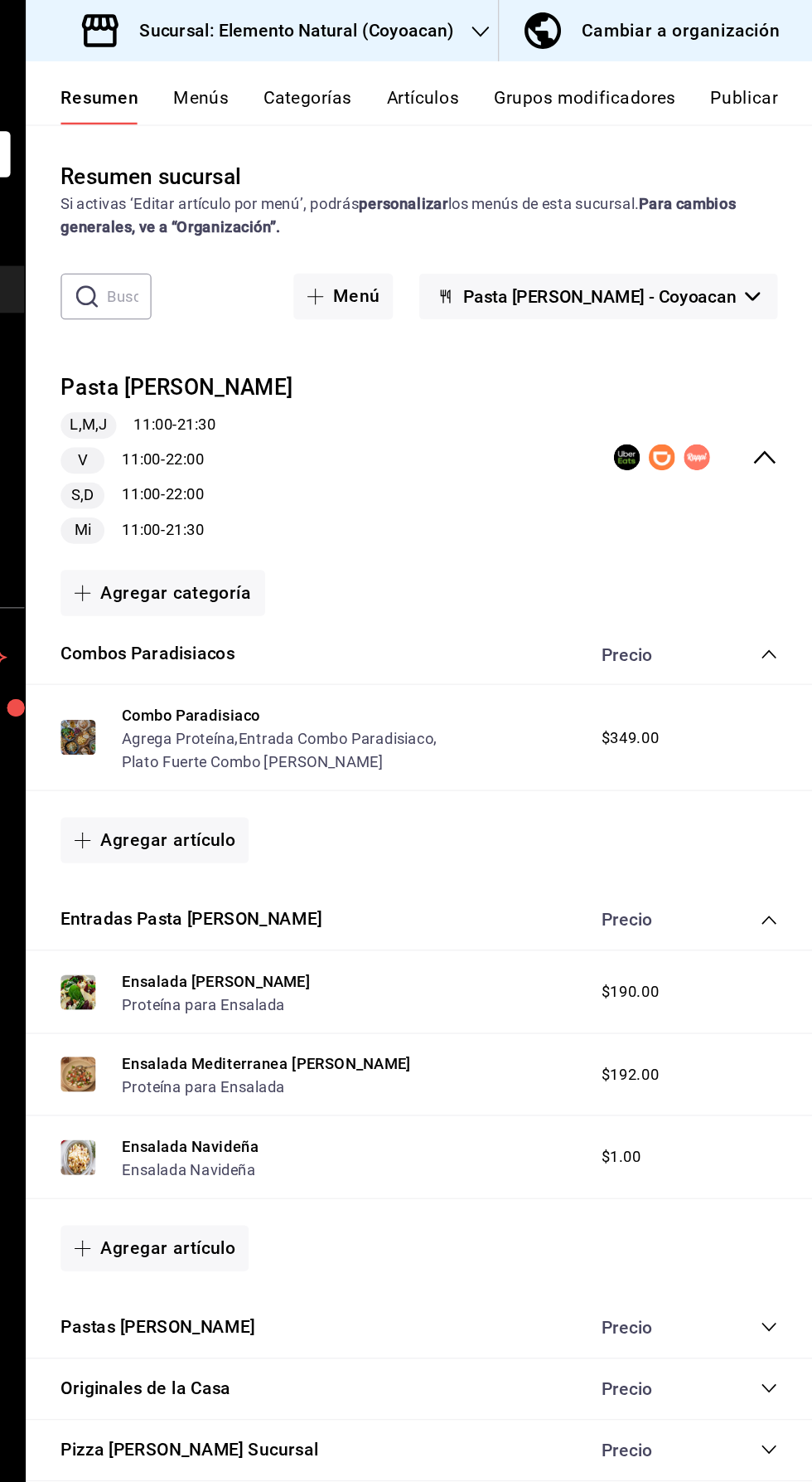
click at [775, 70] on button "Publicar" at bounding box center [760, 80] width 52 height 28
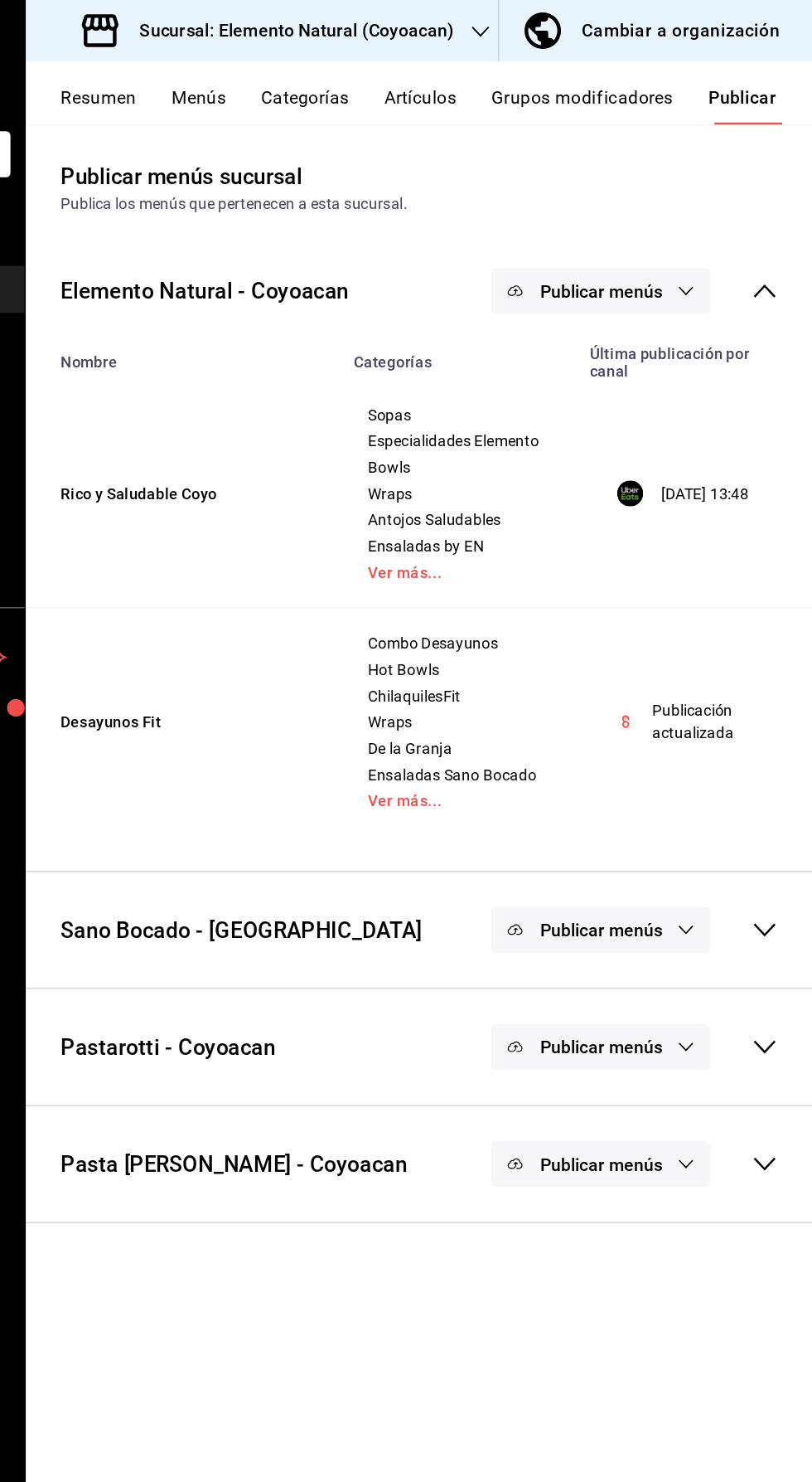
click at [780, 209] on div "Publicar menús" at bounding box center [677, 220] width 217 height 35
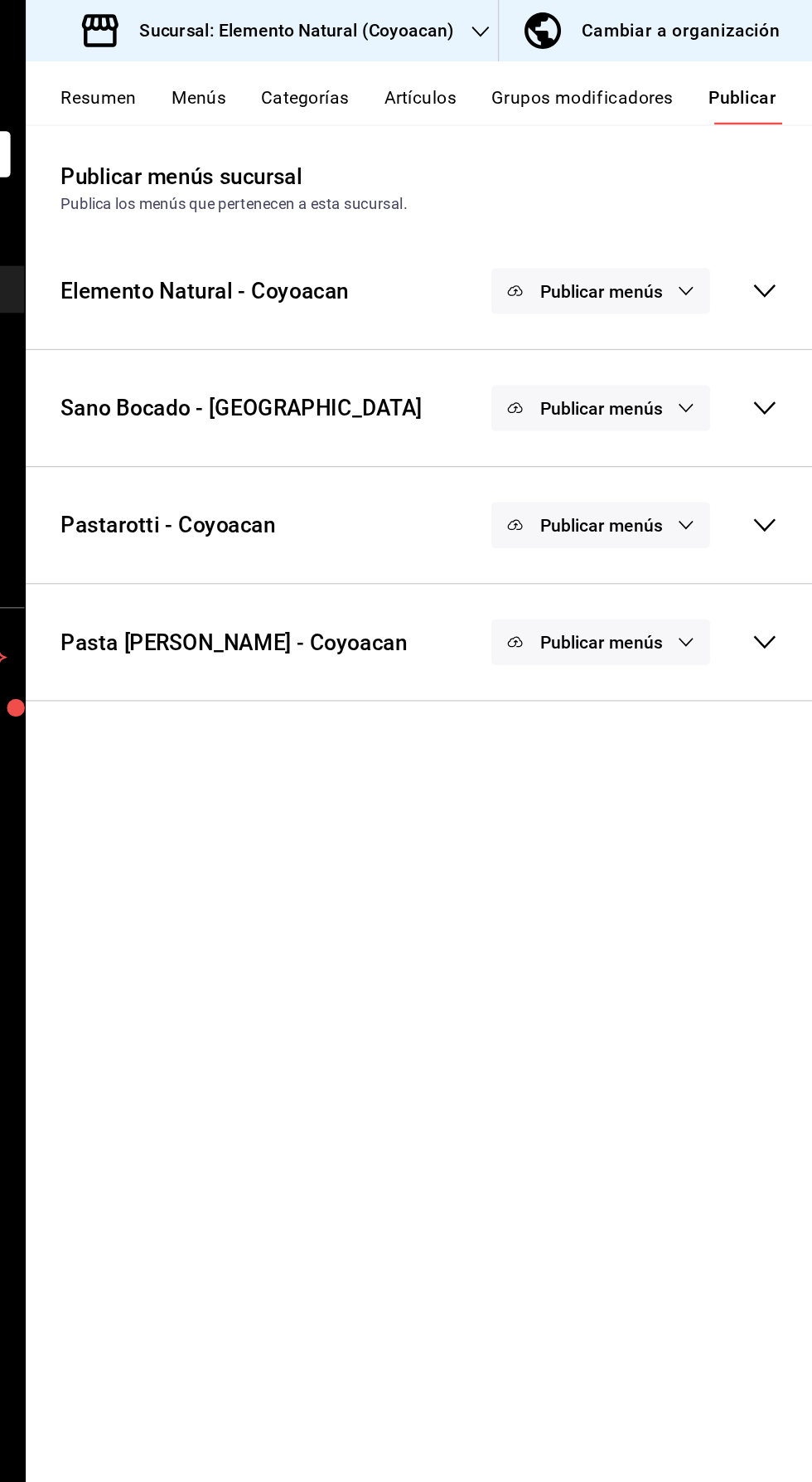
click at [692, 399] on span "Publicar menús" at bounding box center [651, 398] width 92 height 16
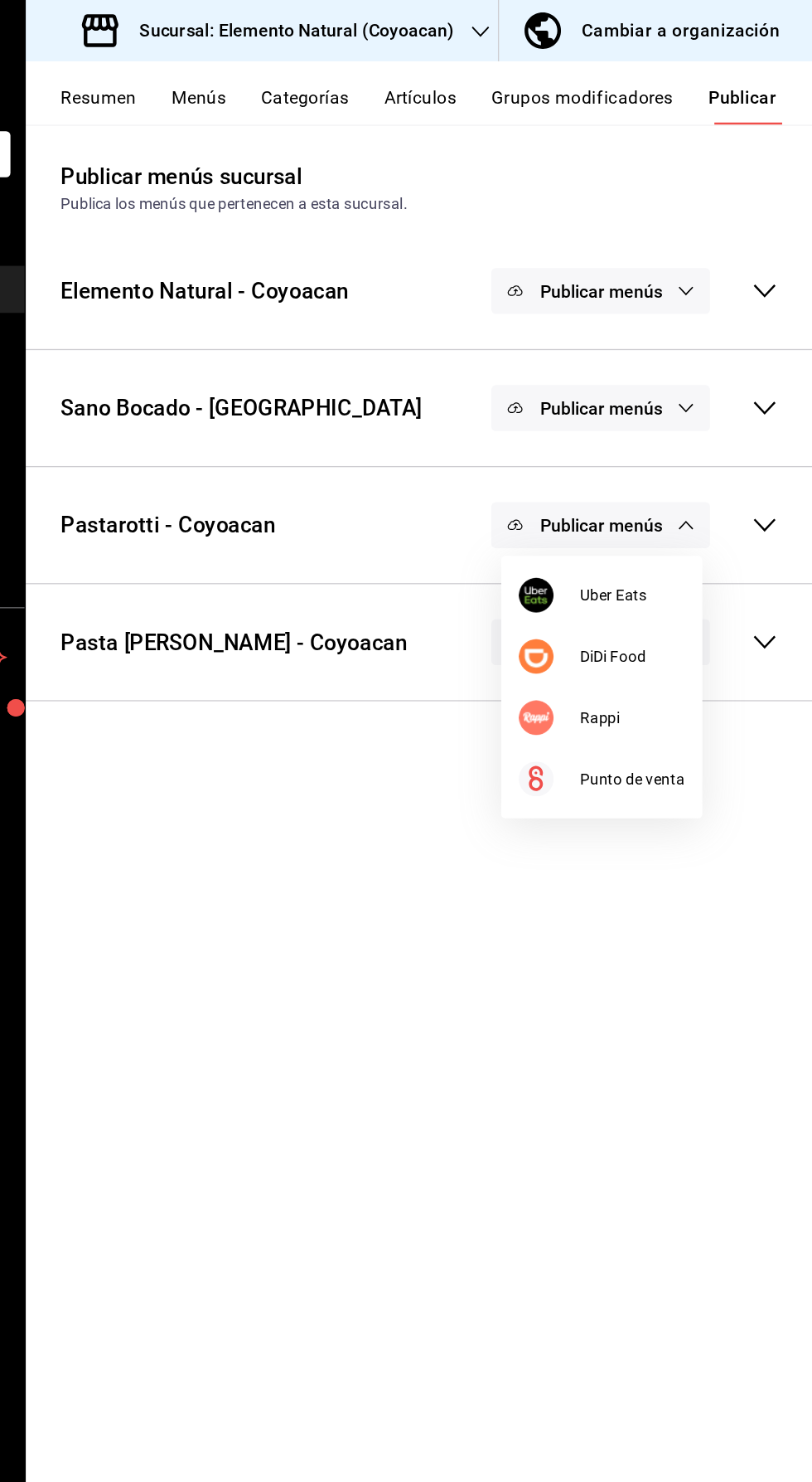
click at [658, 451] on span "Uber Eats" at bounding box center [675, 452] width 80 height 18
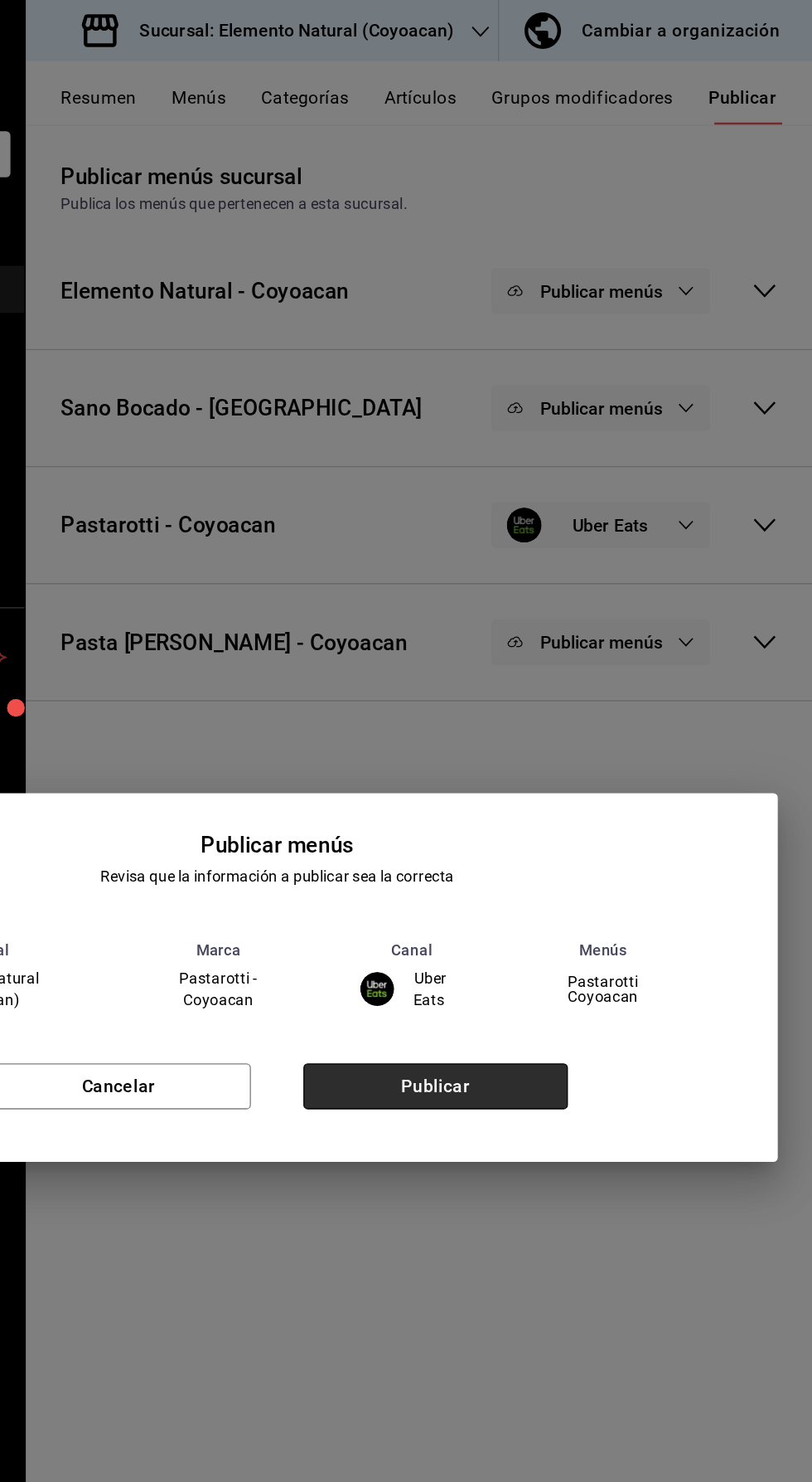
click at [569, 828] on button "Publicar" at bounding box center [526, 823] width 200 height 35
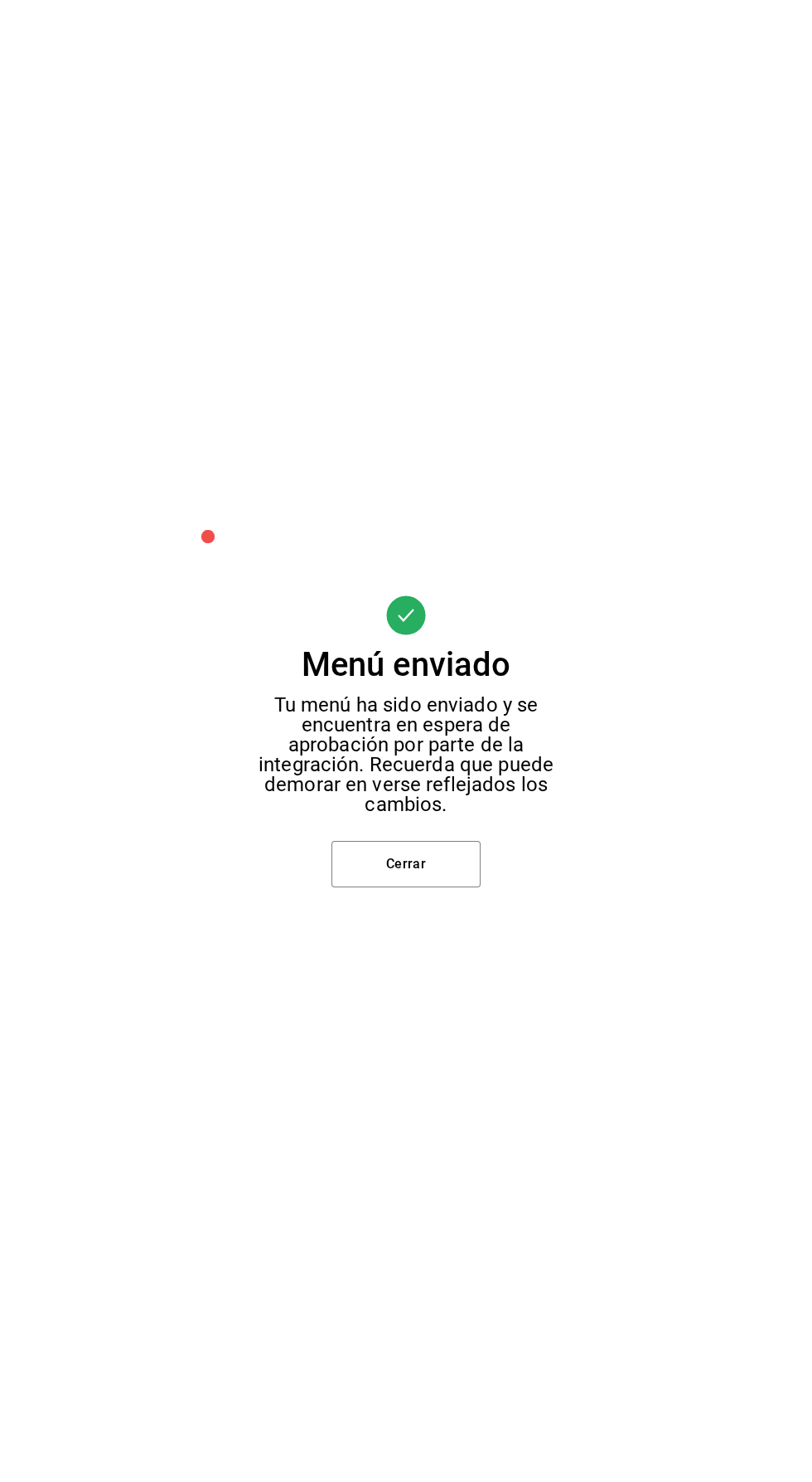
click at [451, 880] on button "Cerrar" at bounding box center [406, 864] width 149 height 47
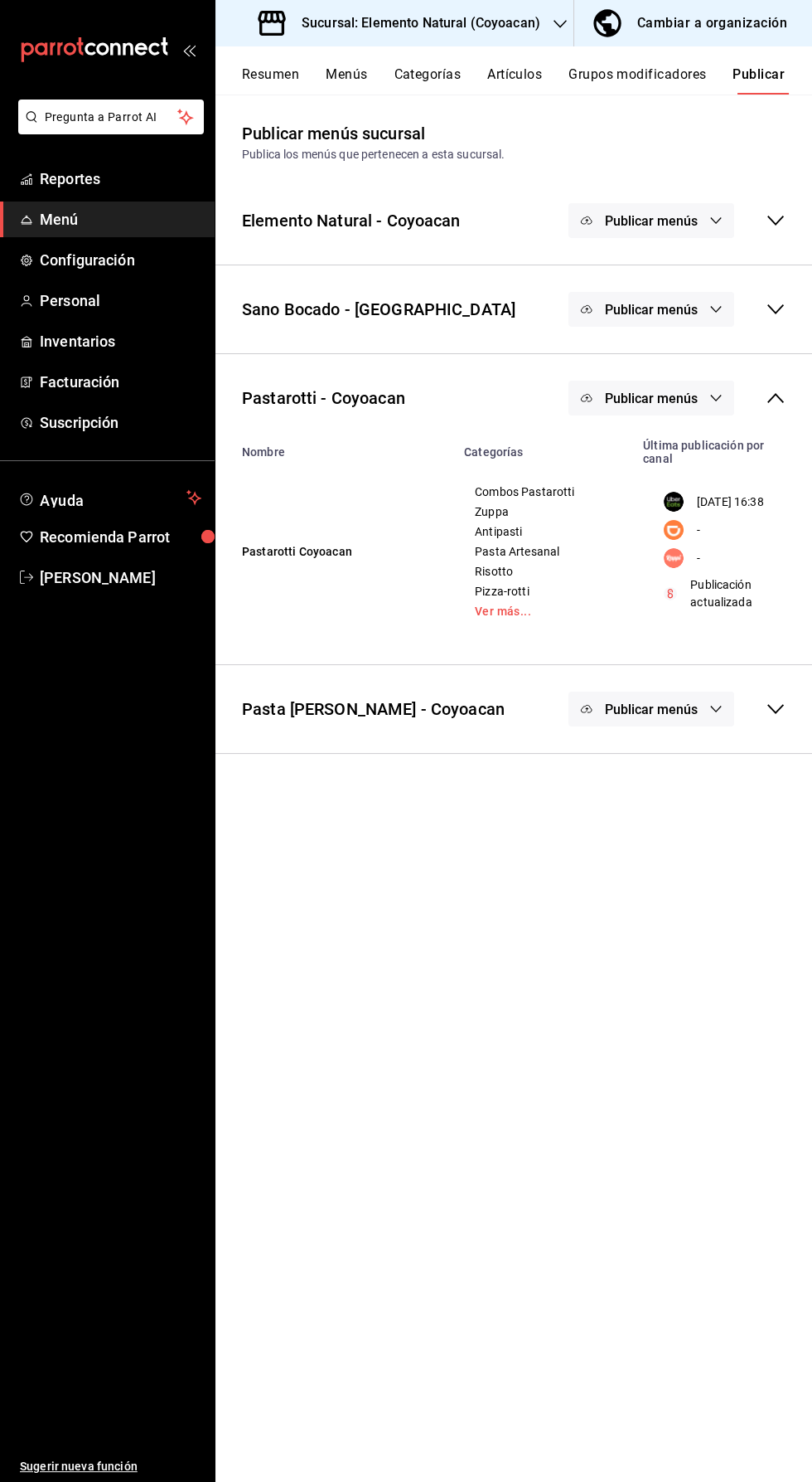
click at [694, 399] on span "Publicar menús" at bounding box center [651, 398] width 92 height 16
click at [680, 515] on li "DiDi Food" at bounding box center [652, 497] width 153 height 47
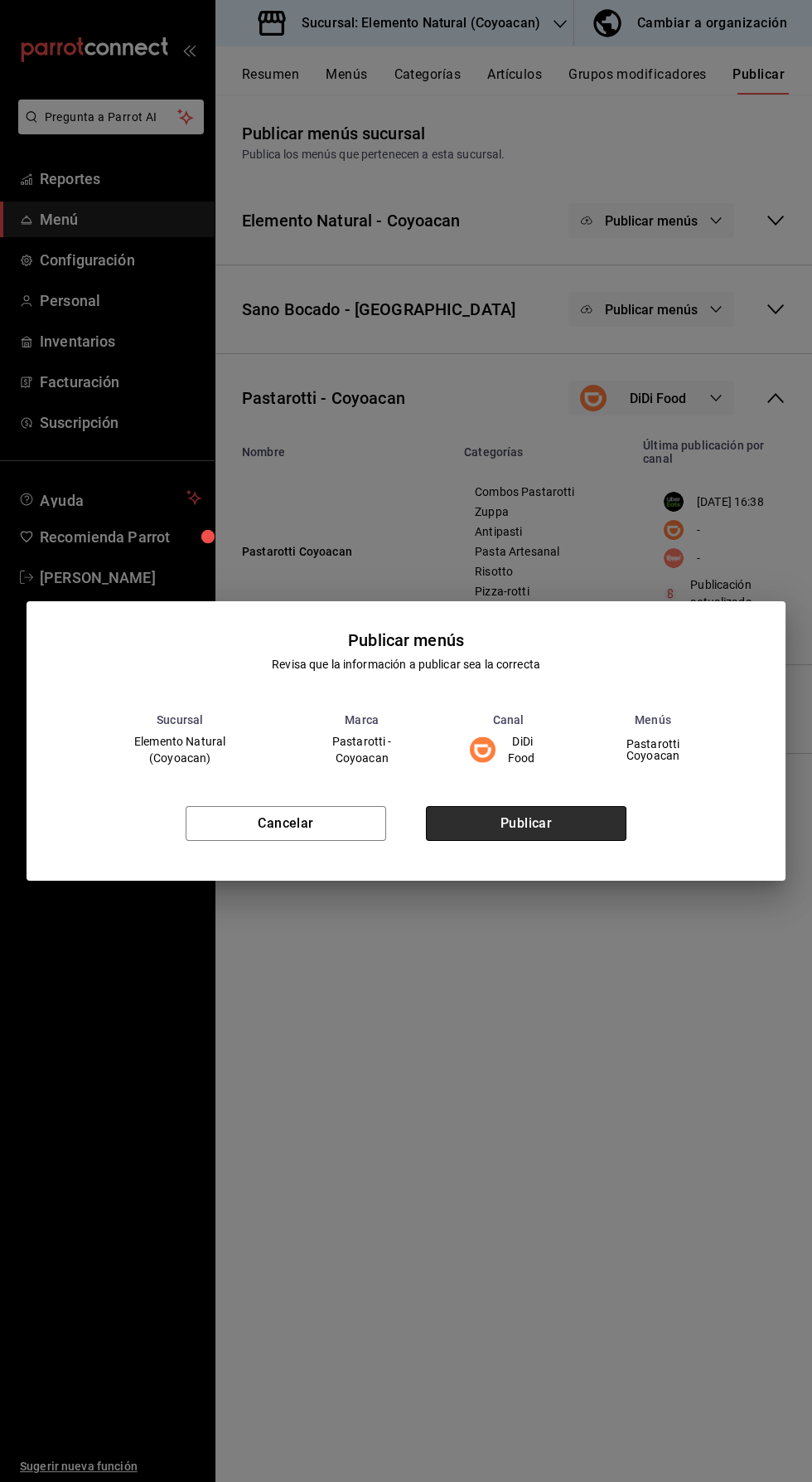
click at [588, 832] on button "Publicar" at bounding box center [526, 823] width 200 height 35
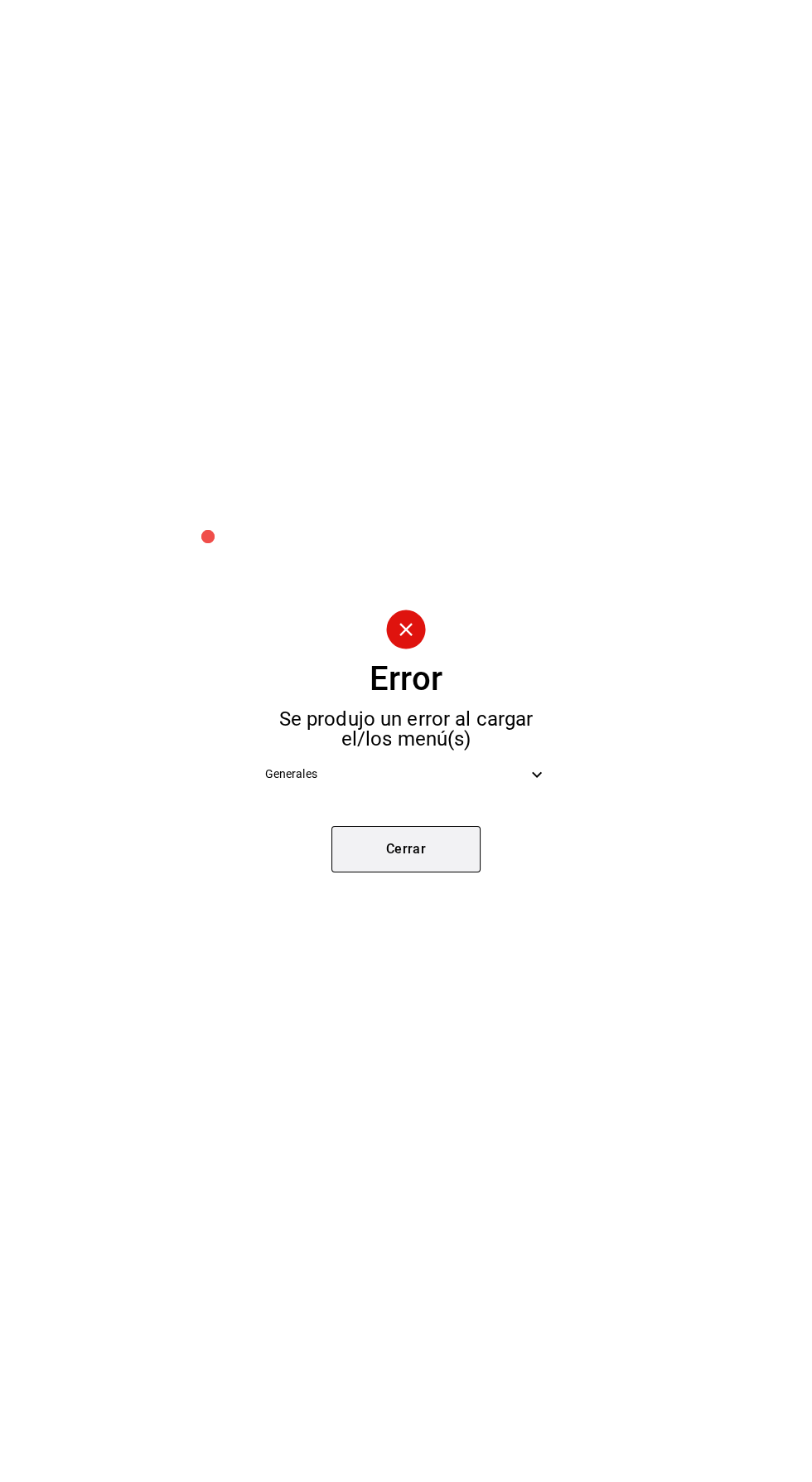
click at [421, 863] on button "Cerrar" at bounding box center [406, 849] width 149 height 47
